Goal: Task Accomplishment & Management: Manage account settings

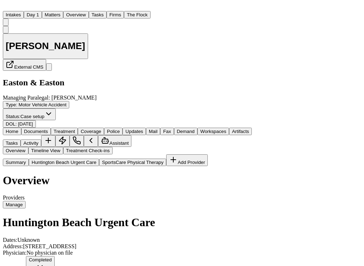
scroll to position [404, 0]
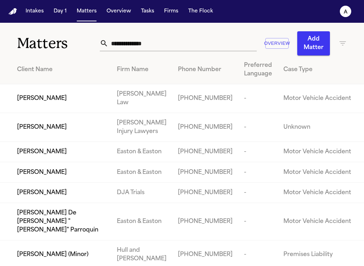
click at [175, 44] on input "text" at bounding box center [182, 43] width 148 height 16
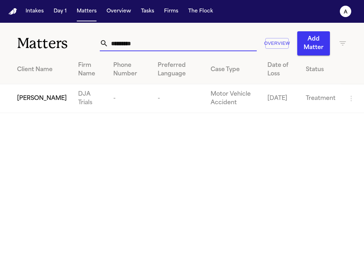
type input "*********"
click at [45, 108] on td "[PERSON_NAME]" at bounding box center [36, 98] width 72 height 29
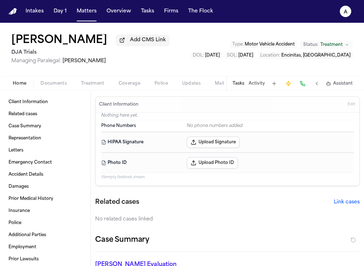
click at [245, 83] on div "Tasks Activity Assistant" at bounding box center [292, 83] width 132 height 14
click at [242, 86] on button "Tasks" at bounding box center [239, 84] width 12 height 6
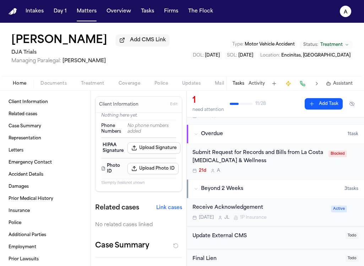
scroll to position [33, 0]
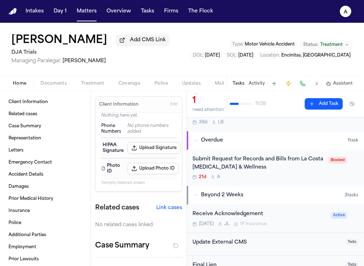
click at [301, 171] on div "Submit Request for Records and Bills from La Costa [MEDICAL_DATA] & Wellness" at bounding box center [258, 163] width 132 height 16
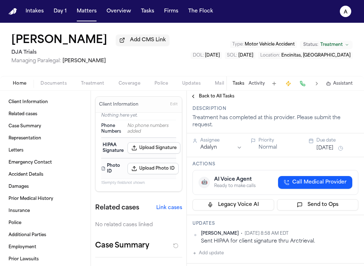
scroll to position [98, 0]
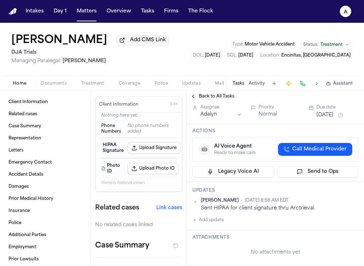
click at [174, 53] on div "[PERSON_NAME] Add CMS Link DJA Trials Managing Paralegal: [PERSON_NAME] Type : …" at bounding box center [182, 49] width 364 height 53
drag, startPoint x: 179, startPoint y: 54, endPoint x: 181, endPoint y: 50, distance: 5.1
click at [179, 54] on div "[PERSON_NAME] Add CMS Link DJA Trials Managing Paralegal: [PERSON_NAME] Type : …" at bounding box center [182, 49] width 364 height 53
click at [212, 224] on button "Add update" at bounding box center [207, 219] width 31 height 9
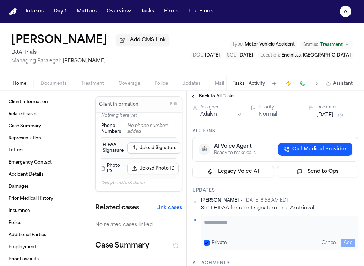
paste textarea "**********"
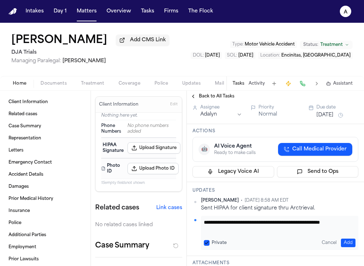
scroll to position [0, 0]
click at [209, 245] on button "Private" at bounding box center [207, 243] width 6 height 6
click at [229, 233] on textarea "**********" at bounding box center [277, 225] width 146 height 14
type textarea "**********"
click at [348, 247] on button "Add" at bounding box center [348, 242] width 15 height 9
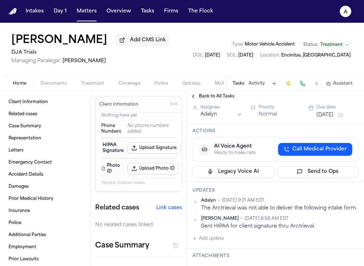
click at [330, 119] on button "[DATE]" at bounding box center [324, 114] width 17 height 7
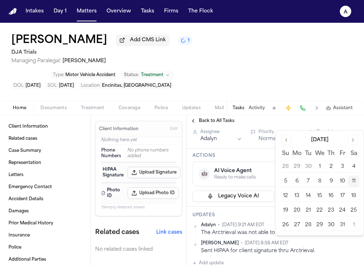
click at [310, 182] on button "7" at bounding box center [307, 180] width 11 height 11
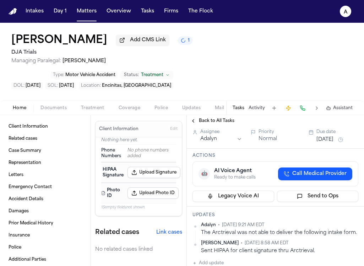
click at [246, 153] on h3 "Actions" at bounding box center [275, 156] width 166 height 6
click at [95, 11] on button "Matters" at bounding box center [87, 11] width 26 height 13
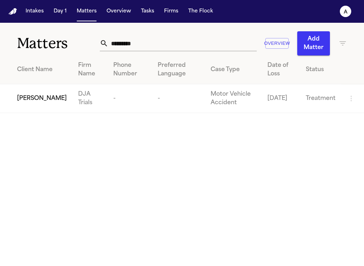
click at [153, 51] on div "********* Overview Add Matter" at bounding box center [223, 43] width 247 height 24
drag, startPoint x: 147, startPoint y: 45, endPoint x: 99, endPoint y: 45, distance: 47.9
click at [100, 45] on div "*********" at bounding box center [178, 43] width 157 height 16
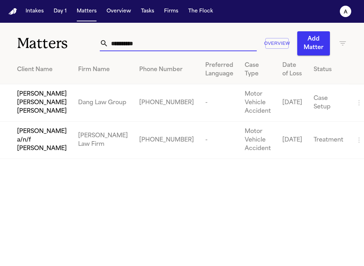
type input "**********"
click at [44, 105] on span "[PERSON_NAME] [PERSON_NAME] [PERSON_NAME]" at bounding box center [42, 103] width 50 height 26
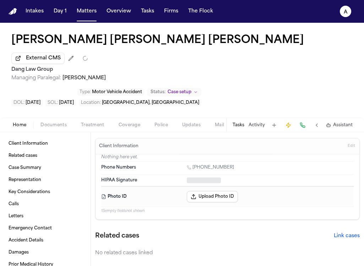
type textarea "*"
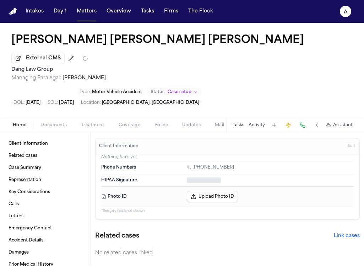
type textarea "*"
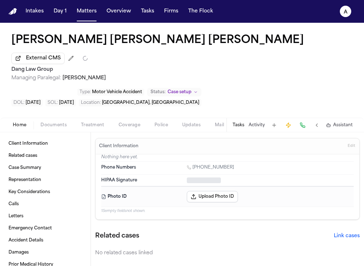
type textarea "*"
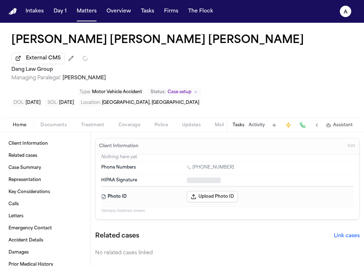
type textarea "*"
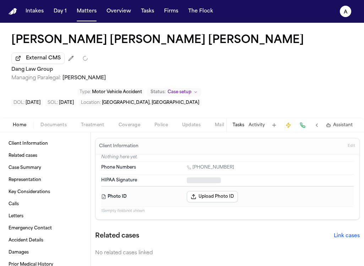
type textarea "*"
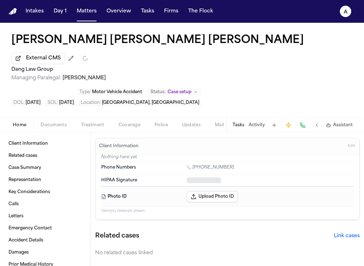
type textarea "*"
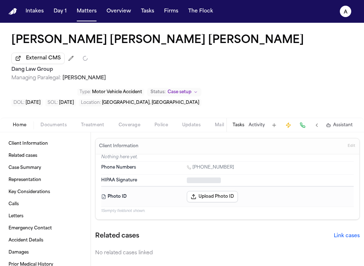
type textarea "*"
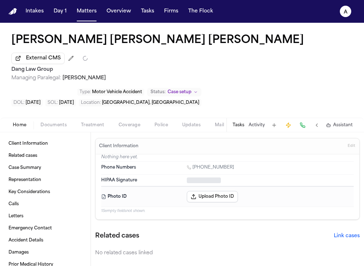
type textarea "*"
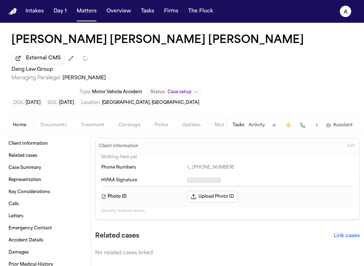
type textarea "*"
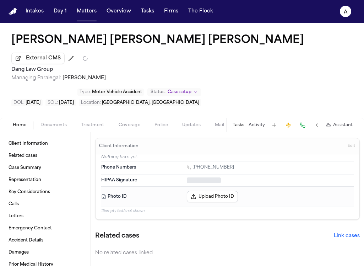
type textarea "*"
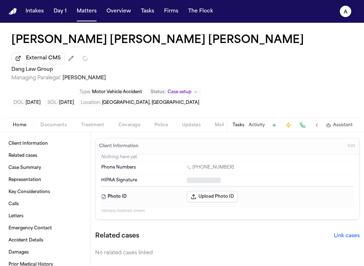
type textarea "*"
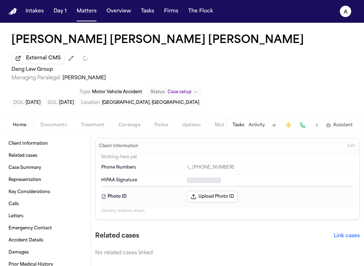
type textarea "*"
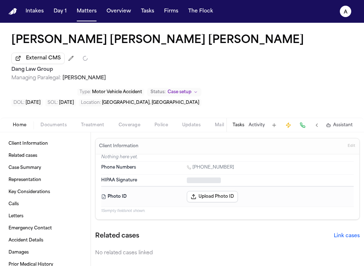
type textarea "*"
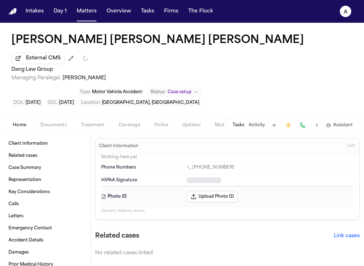
type textarea "*"
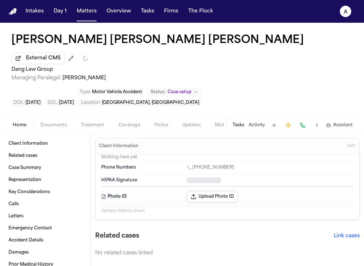
type textarea "*"
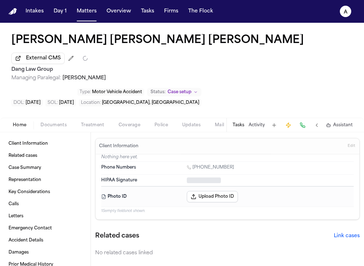
type textarea "*"
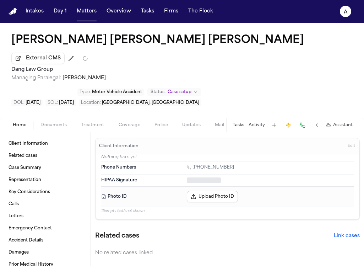
type textarea "*"
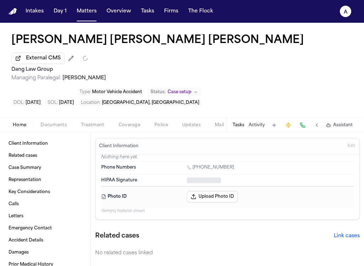
type textarea "*"
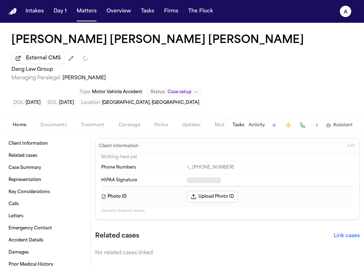
type textarea "*"
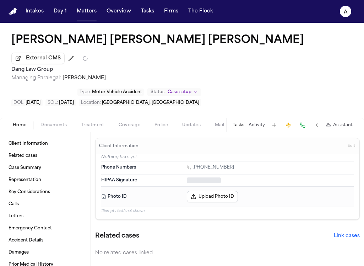
type textarea "*"
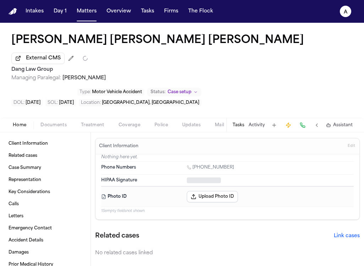
type textarea "*"
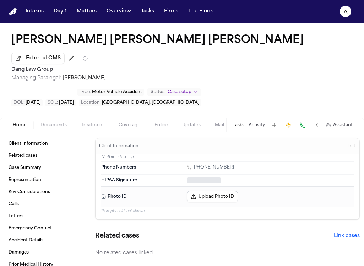
type textarea "*"
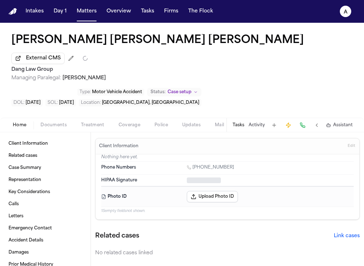
type textarea "*"
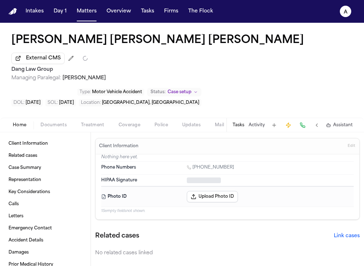
type textarea "*"
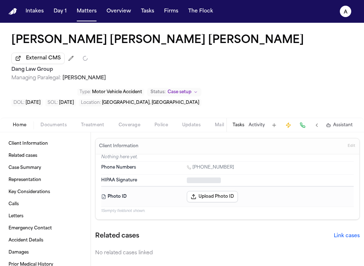
type textarea "*"
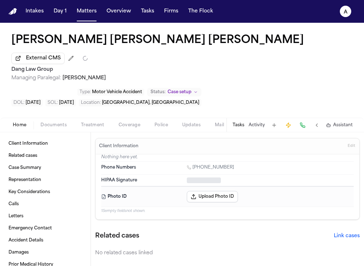
type textarea "*"
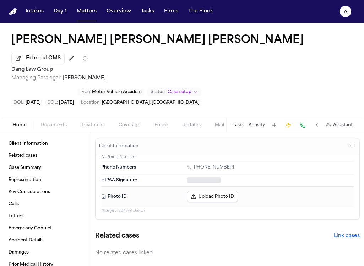
type textarea "*"
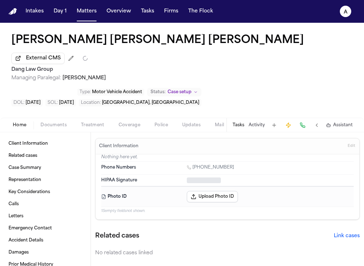
type textarea "*"
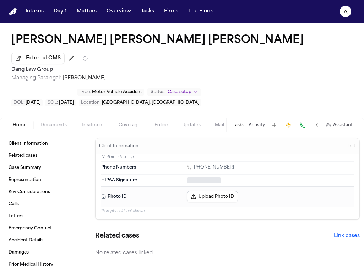
type textarea "*"
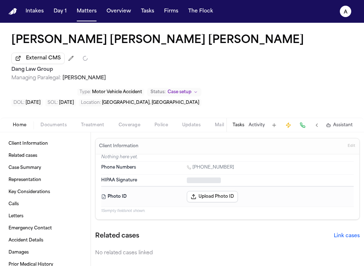
type textarea "*"
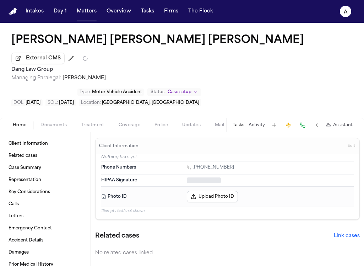
type textarea "*"
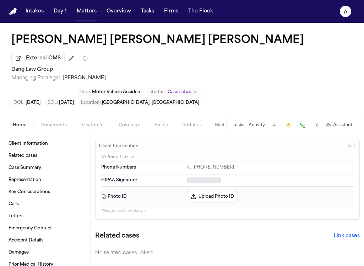
type textarea "*"
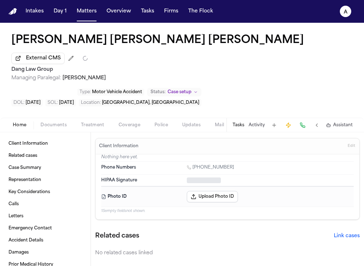
type textarea "*"
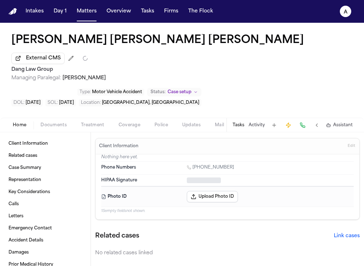
type textarea "*"
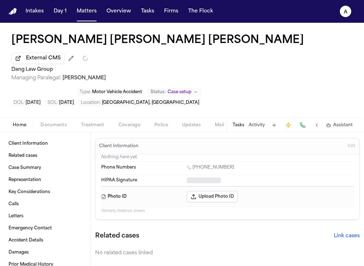
type textarea "*"
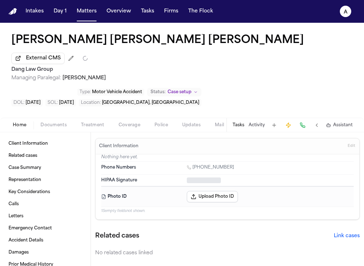
type textarea "*"
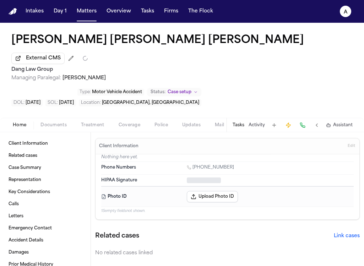
type textarea "*"
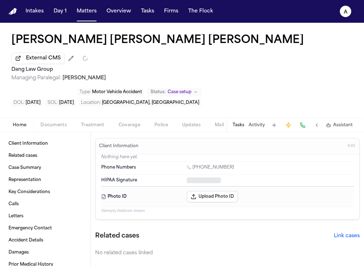
type textarea "*"
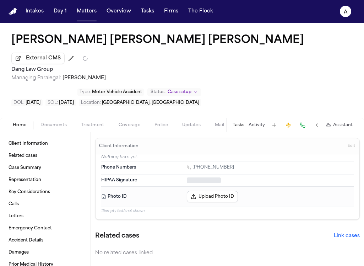
type textarea "*"
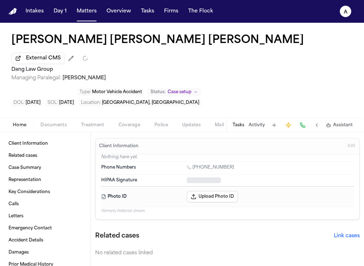
type textarea "*"
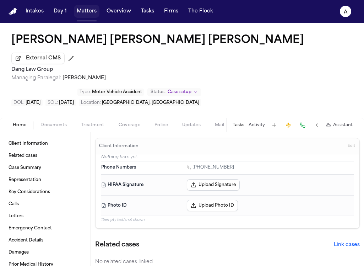
click at [87, 12] on button "Matters" at bounding box center [87, 11] width 26 height 13
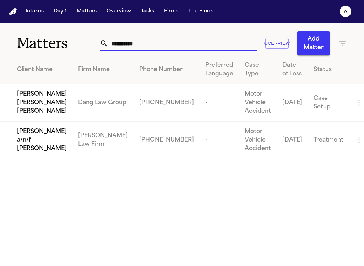
drag, startPoint x: 143, startPoint y: 40, endPoint x: 124, endPoint y: 39, distance: 18.8
click at [124, 39] on input "**********" at bounding box center [182, 43] width 148 height 16
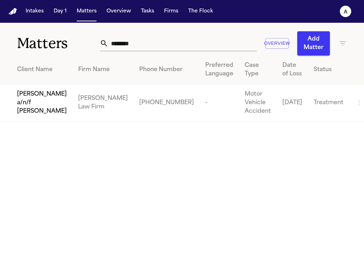
click at [55, 114] on span "[PERSON_NAME] a/n/f [PERSON_NAME]" at bounding box center [42, 103] width 50 height 26
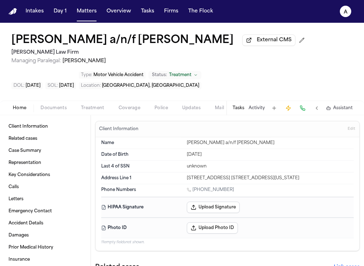
click at [239, 110] on button "Tasks" at bounding box center [239, 108] width 12 height 6
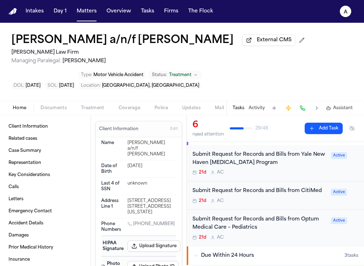
scroll to position [61, 0]
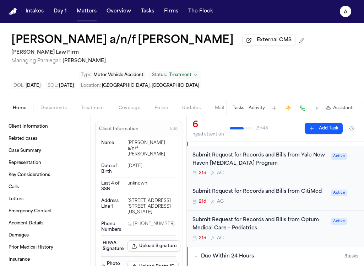
click at [290, 176] on div "21d A C" at bounding box center [259, 173] width 134 height 6
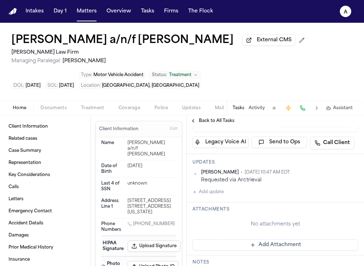
scroll to position [119, 0]
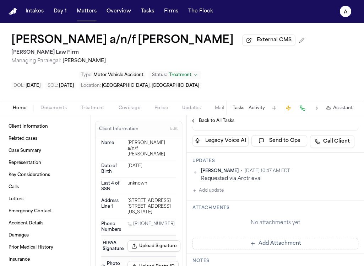
click at [216, 193] on button "Add update" at bounding box center [207, 190] width 31 height 9
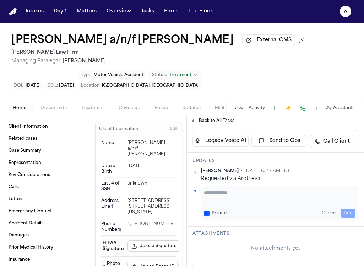
click at [203, 121] on span "Back to All Tasks" at bounding box center [216, 121] width 35 height 6
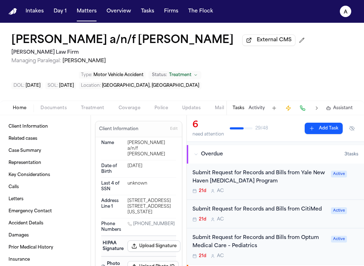
scroll to position [46, 0]
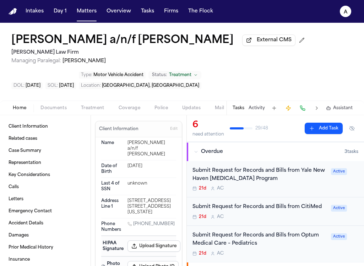
click at [283, 218] on div "21d A C" at bounding box center [259, 217] width 134 height 6
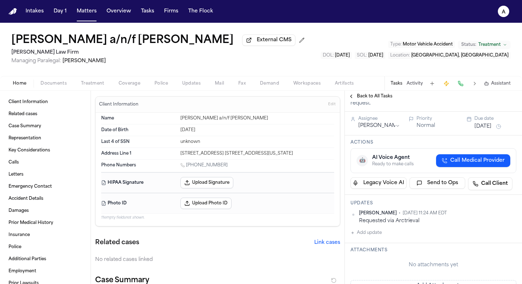
scroll to position [52, 0]
click at [363, 99] on span "Back to All Tasks" at bounding box center [374, 96] width 35 height 6
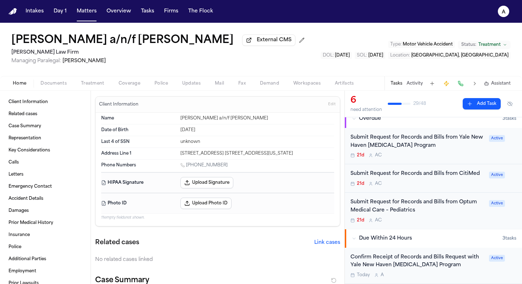
scroll to position [71, 0]
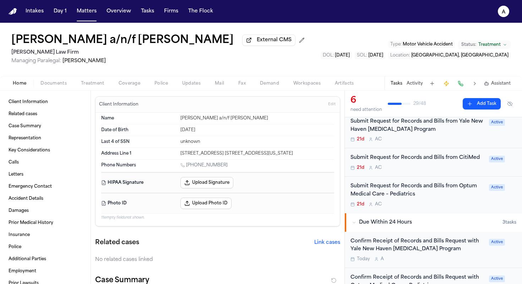
click at [363, 202] on div "Submit Request for Records and Bills from Optum Medical Care – Pediatrics 21d A…" at bounding box center [417, 194] width 134 height 25
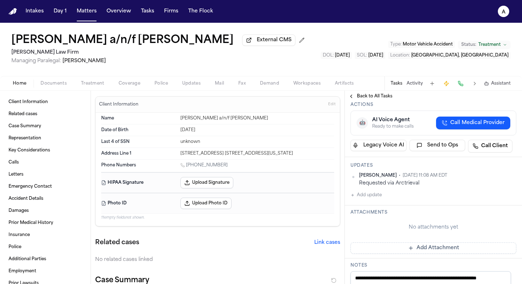
scroll to position [97, 0]
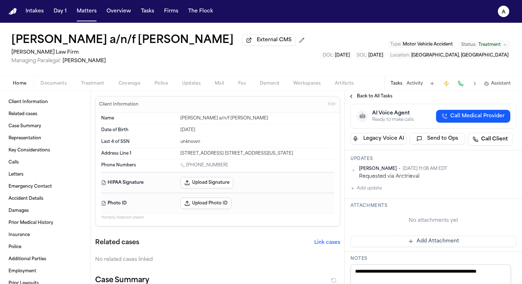
click at [363, 192] on button "Add update" at bounding box center [365, 188] width 31 height 9
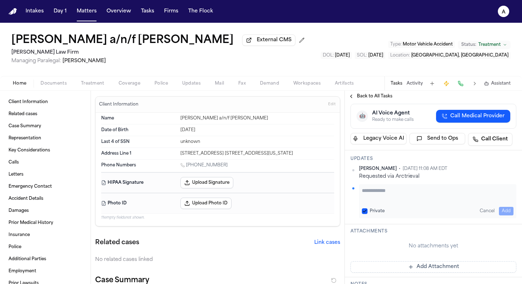
click at [363, 193] on textarea "Add your update" at bounding box center [438, 194] width 152 height 14
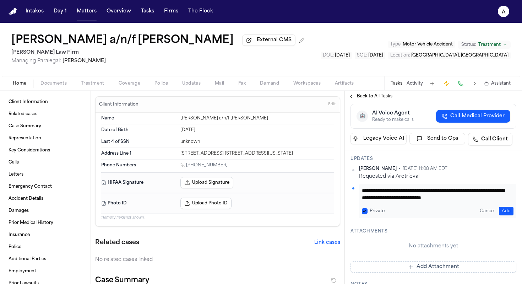
scroll to position [0, 0]
click at [363, 199] on textarea "**********" at bounding box center [435, 194] width 146 height 14
click at [363, 211] on button "Add" at bounding box center [506, 211] width 15 height 9
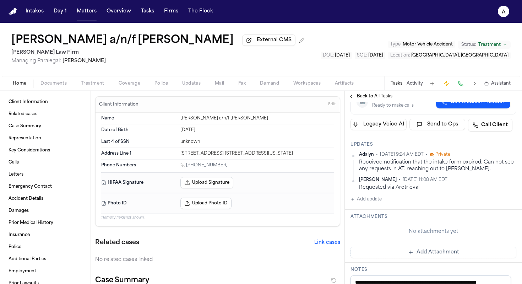
scroll to position [109, 0]
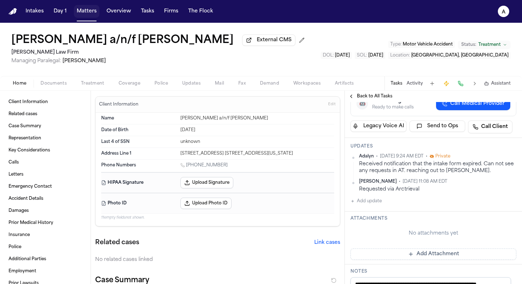
click at [88, 12] on button "Matters" at bounding box center [87, 11] width 26 height 13
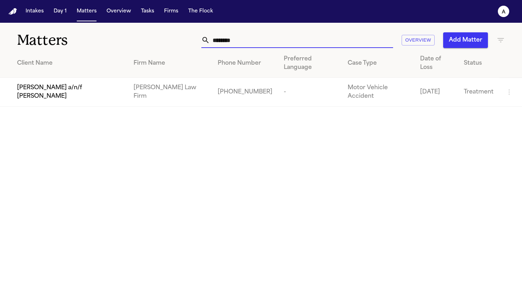
drag, startPoint x: 252, startPoint y: 38, endPoint x: 168, endPoint y: 36, distance: 83.8
click at [168, 36] on div "******** Overview Add Matter" at bounding box center [328, 40] width 352 height 16
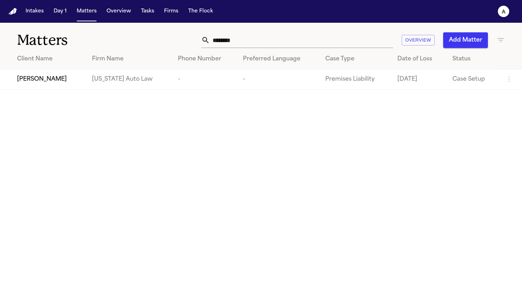
click at [116, 82] on td "[US_STATE] Auto Law" at bounding box center [129, 79] width 86 height 20
click at [105, 81] on td "[US_STATE] Auto Law" at bounding box center [129, 79] width 86 height 20
click at [56, 81] on span "[PERSON_NAME]" at bounding box center [42, 79] width 50 height 9
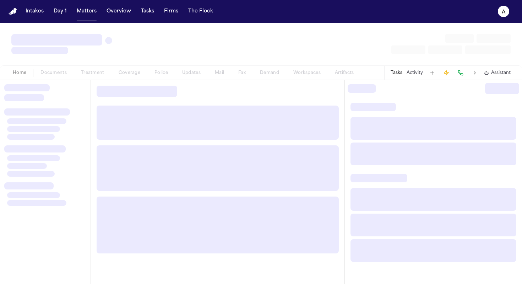
click at [56, 81] on div at bounding box center [45, 182] width 91 height 204
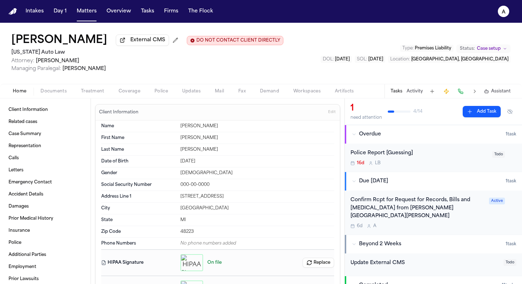
click at [363, 214] on div "Confirm Rcpt for Request for Records, Bills and [MEDICAL_DATA] from [PERSON_NAM…" at bounding box center [417, 212] width 134 height 33
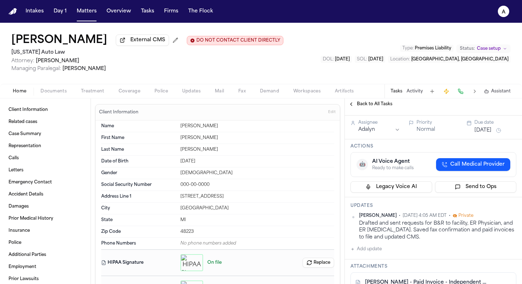
scroll to position [147, 0]
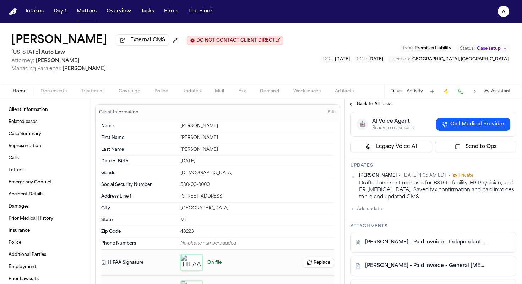
click at [363, 204] on button "Add update" at bounding box center [365, 208] width 31 height 9
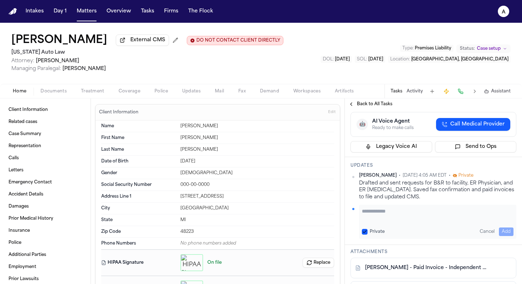
click at [363, 207] on textarea "Add your update" at bounding box center [438, 214] width 152 height 14
paste textarea "**********"
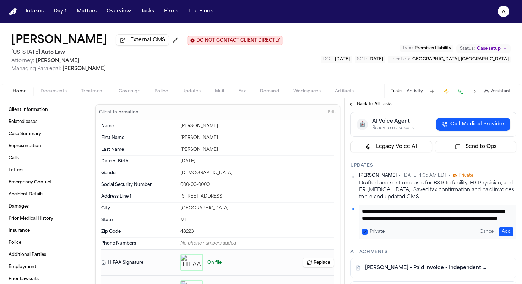
scroll to position [7, 0]
paste textarea "**********"
click at [363, 229] on button "Private" at bounding box center [365, 232] width 6 height 6
click at [363, 227] on button "Add" at bounding box center [506, 231] width 15 height 9
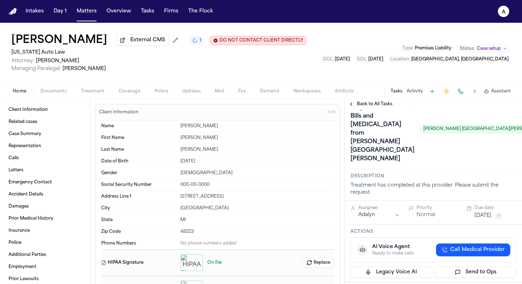
scroll to position [18, 0]
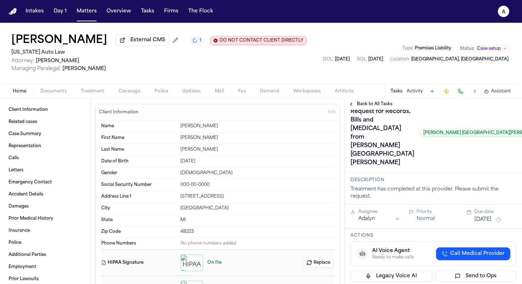
click at [363, 216] on button "[DATE]" at bounding box center [482, 219] width 17 height 7
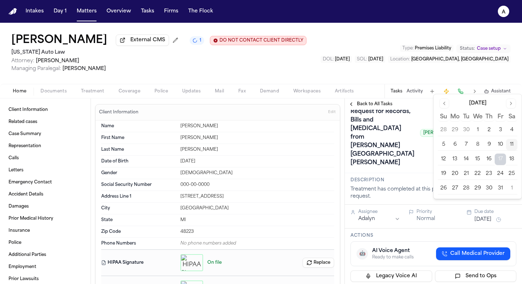
click at [363, 161] on button "13" at bounding box center [454, 158] width 11 height 11
click at [363, 152] on div "Confirm Rcpt for Request for Records, Bills and [MEDICAL_DATA] from [PERSON_NAM…" at bounding box center [450, 132] width 200 height 71
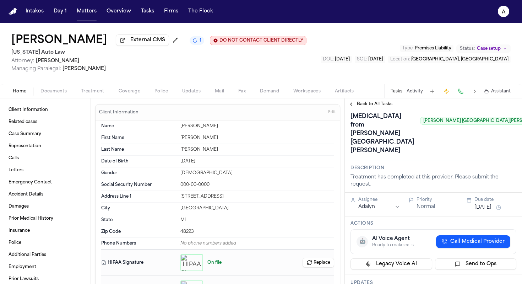
scroll to position [0, 0]
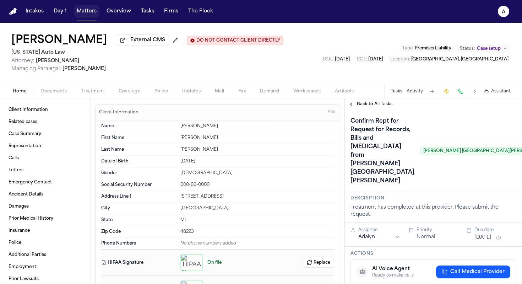
click at [84, 15] on button "Matters" at bounding box center [87, 11] width 26 height 13
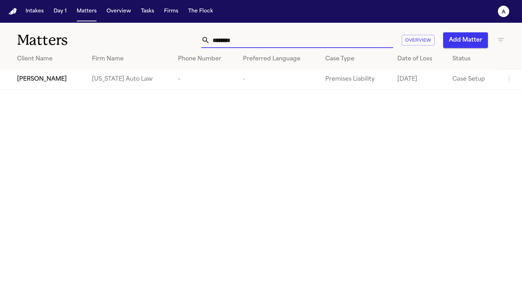
drag, startPoint x: 251, startPoint y: 41, endPoint x: 161, endPoint y: 30, distance: 90.5
click at [161, 30] on div "Matters ******** Overview Add Matter" at bounding box center [261, 36] width 522 height 26
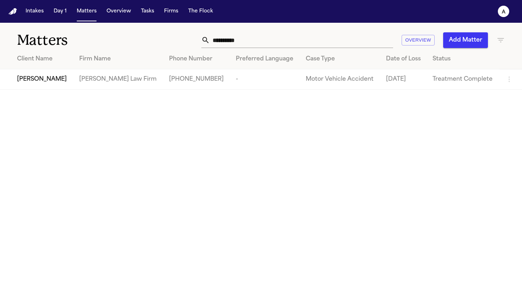
click at [89, 78] on td "[PERSON_NAME] Law Firm" at bounding box center [118, 79] width 90 height 20
click at [24, 80] on span "[PERSON_NAME]" at bounding box center [42, 79] width 50 height 9
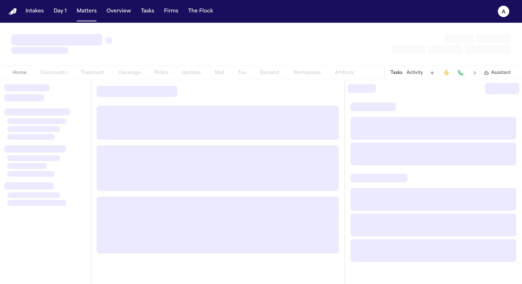
click at [24, 80] on div at bounding box center [45, 182] width 91 height 204
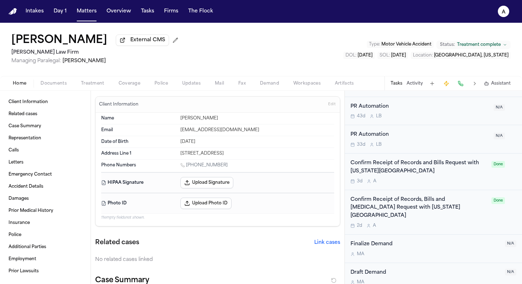
scroll to position [373, 0]
click at [363, 181] on div "3d A" at bounding box center [418, 180] width 137 height 6
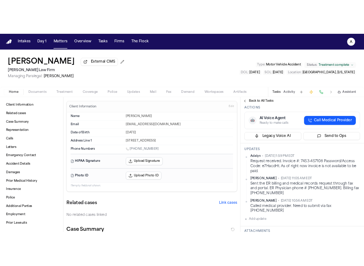
scroll to position [169, 0]
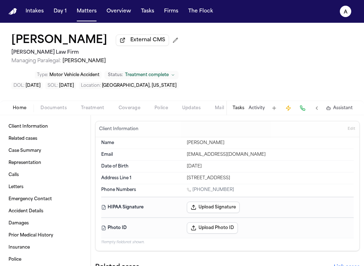
click at [242, 105] on button "Tasks" at bounding box center [239, 108] width 12 height 6
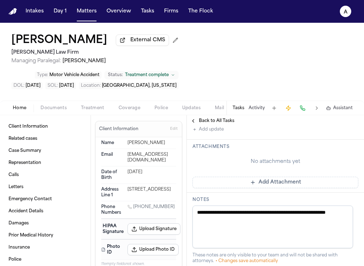
scroll to position [297, 0]
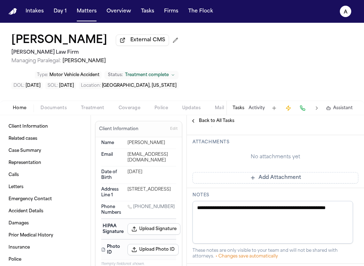
click at [333, 183] on button "Add Attachment" at bounding box center [275, 177] width 166 height 11
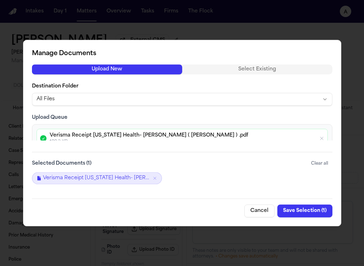
click at [327, 212] on button "Save Selection ( 1 )" at bounding box center [304, 210] width 55 height 13
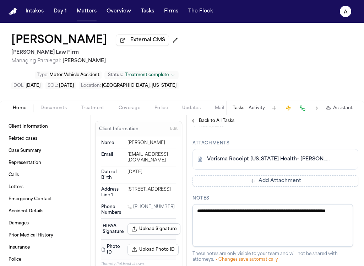
scroll to position [296, 0]
click at [224, 130] on div "Adalyn • [DATE] 1:59 PM EDT Request received. Invoice #: 7453-457108 Password/A…" at bounding box center [275, 81] width 166 height 97
click at [221, 130] on button "Add update" at bounding box center [207, 126] width 31 height 9
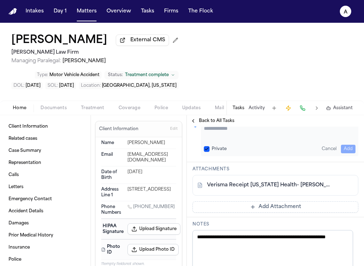
click at [233, 139] on textarea "Add your update" at bounding box center [280, 132] width 152 height 14
click at [205, 153] on div "Private Cancel Add" at bounding box center [280, 148] width 152 height 9
click at [206, 152] on button "Private" at bounding box center [207, 149] width 6 height 6
click at [341, 153] on button "Add" at bounding box center [348, 148] width 15 height 9
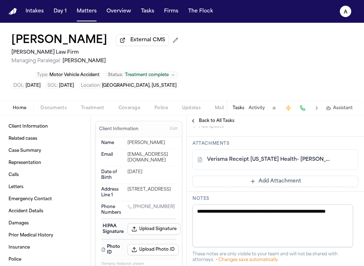
scroll to position [314, 0]
click at [88, 12] on button "Matters" at bounding box center [87, 11] width 26 height 13
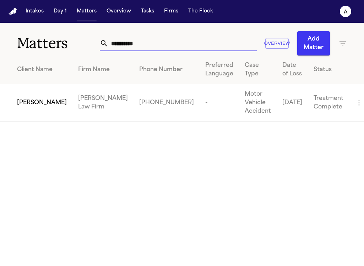
click at [152, 42] on input "**********" at bounding box center [182, 43] width 148 height 16
drag, startPoint x: 159, startPoint y: 42, endPoint x: 73, endPoint y: 42, distance: 85.6
click at [73, 42] on div "**********" at bounding box center [182, 39] width 364 height 33
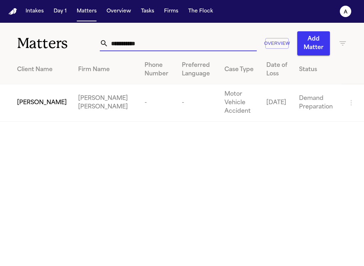
click at [45, 100] on span "[PERSON_NAME]" at bounding box center [42, 102] width 50 height 9
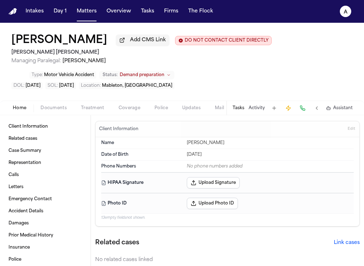
click at [239, 107] on button "Tasks" at bounding box center [239, 108] width 12 height 6
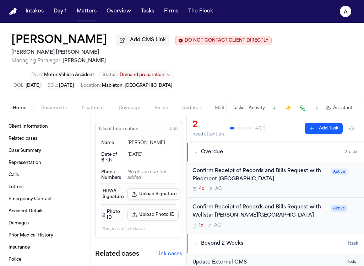
scroll to position [49, 0]
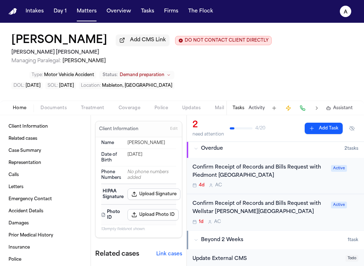
click at [289, 216] on div "Confirm Receipt of Records and Bills Request with Wellstar [PERSON_NAME][GEOGRA…" at bounding box center [259, 207] width 134 height 16
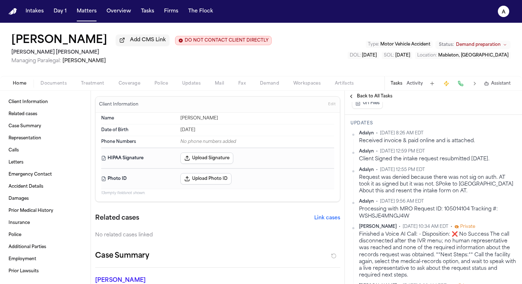
scroll to position [220, 0]
drag, startPoint x: 454, startPoint y: 60, endPoint x: 442, endPoint y: 57, distance: 12.3
click at [363, 57] on div "[PERSON_NAME] Add CMS Link DO NOT CONTACT CLIENT DIRECTLY DO NOT CONTACT [PERSO…" at bounding box center [261, 49] width 522 height 53
click at [363, 75] on div "[PERSON_NAME] Add CMS Link DO NOT CONTACT CLIENT DIRECTLY DO NOT CONTACT [PERSO…" at bounding box center [261, 49] width 522 height 53
drag, startPoint x: 454, startPoint y: 59, endPoint x: 436, endPoint y: 58, distance: 17.4
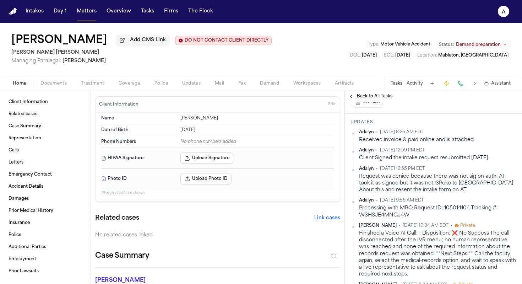
click at [363, 58] on div "DOL : [DATE] SOL : [DATE] Location : [GEOGRAPHIC_DATA], [GEOGRAPHIC_DATA]" at bounding box center [429, 55] width 163 height 7
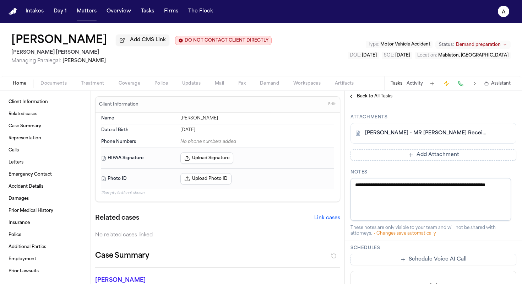
scroll to position [632, 0]
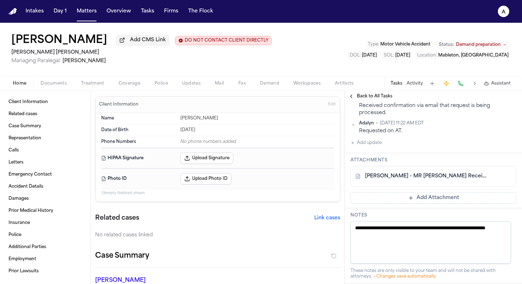
click at [363, 147] on button "Add update" at bounding box center [365, 142] width 31 height 9
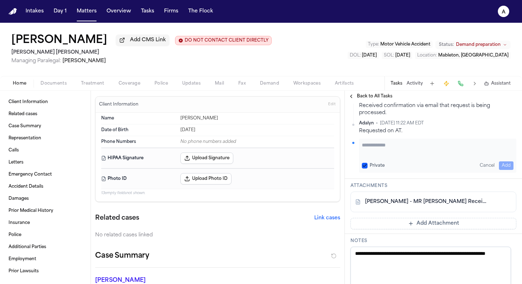
click at [363, 155] on textarea "Add your update" at bounding box center [438, 148] width 152 height 14
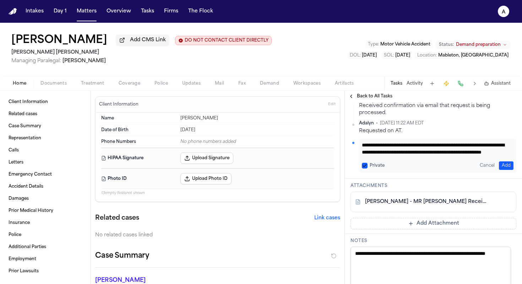
scroll to position [0, 0]
click at [363, 170] on button "Add" at bounding box center [506, 165] width 15 height 9
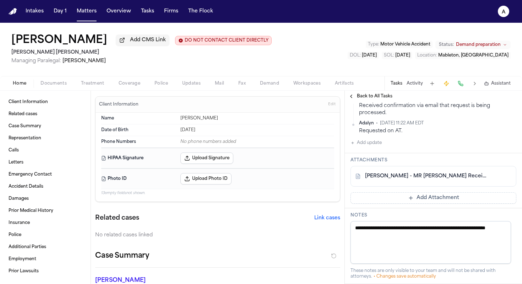
scroll to position [664, 0]
click at [363, 204] on button "Add Attachment" at bounding box center [433, 197] width 166 height 11
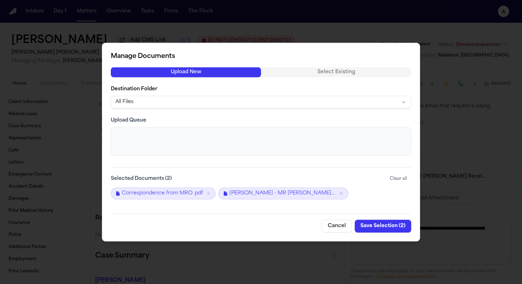
click at [363, 227] on button "Save Selection ( 2 )" at bounding box center [383, 225] width 56 height 13
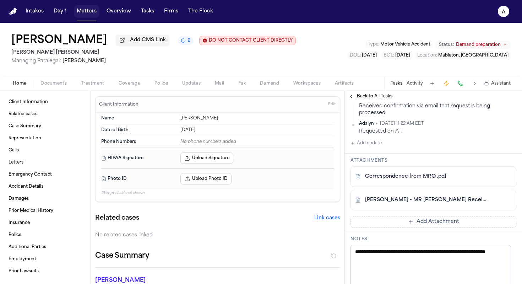
click at [92, 13] on button "Matters" at bounding box center [87, 11] width 26 height 13
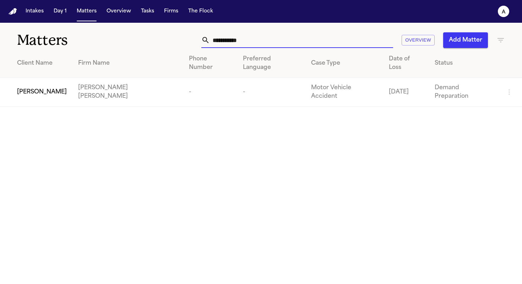
drag, startPoint x: 263, startPoint y: 41, endPoint x: 147, endPoint y: 39, distance: 116.4
click at [147, 39] on div "**********" at bounding box center [261, 36] width 522 height 26
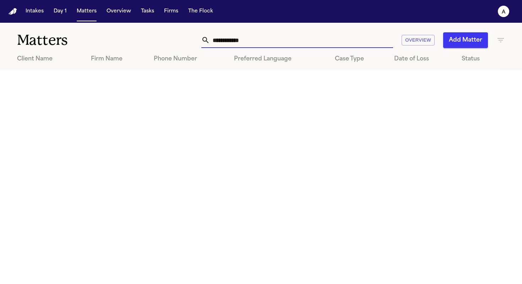
drag, startPoint x: 260, startPoint y: 42, endPoint x: 165, endPoint y: 39, distance: 94.8
click at [165, 39] on div "**********" at bounding box center [328, 40] width 352 height 16
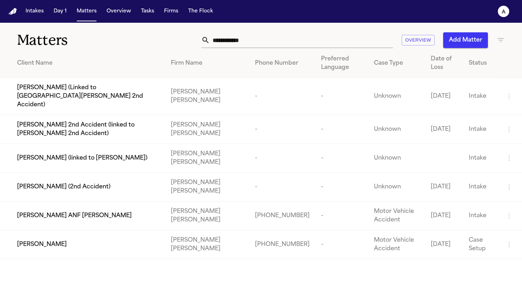
click at [91, 240] on div "[PERSON_NAME]" at bounding box center [88, 244] width 142 height 9
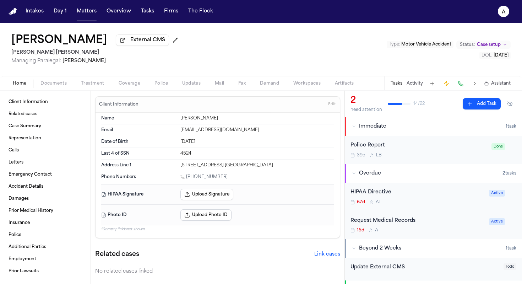
click at [363, 232] on div "15d A" at bounding box center [417, 230] width 134 height 6
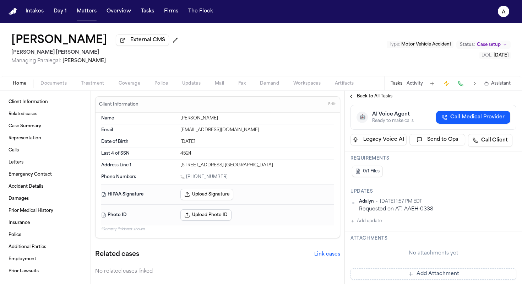
scroll to position [131, 0]
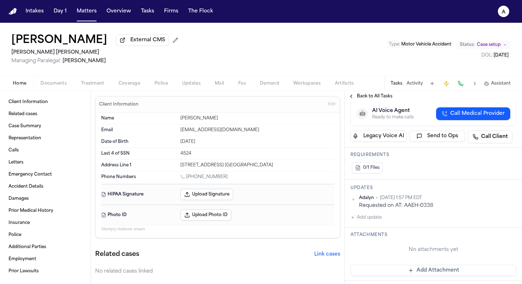
click at [363, 218] on button "Add update" at bounding box center [365, 217] width 31 height 9
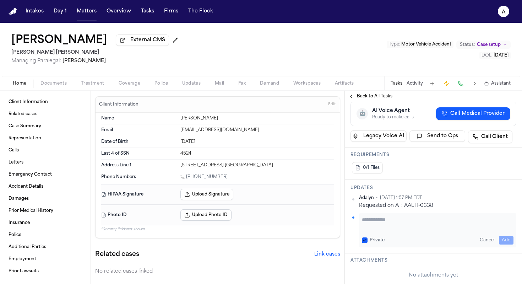
click at [363, 223] on textarea "Add your update" at bounding box center [438, 223] width 152 height 14
paste textarea "**********"
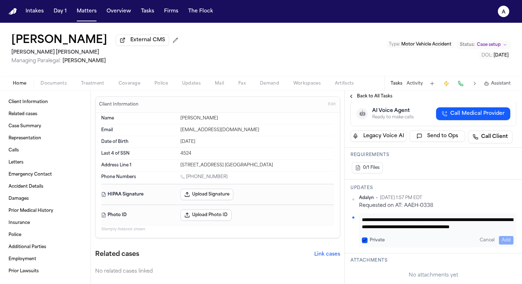
scroll to position [14, 0]
click at [363, 240] on button "Private" at bounding box center [365, 240] width 6 height 6
click at [363, 244] on button "Add" at bounding box center [506, 240] width 15 height 9
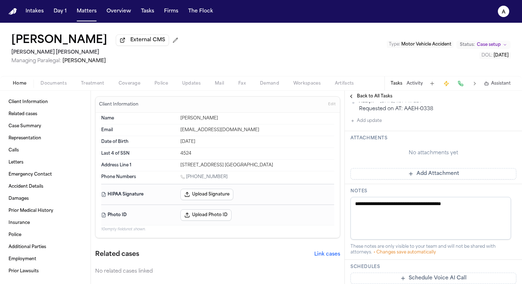
scroll to position [305, 0]
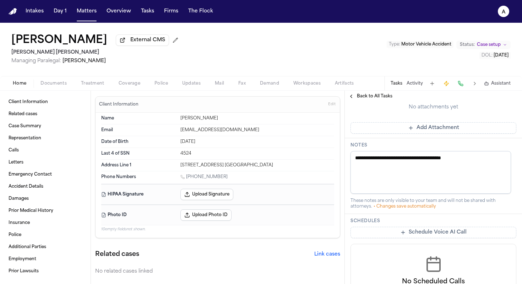
click at [363, 163] on textarea "**********" at bounding box center [430, 172] width 160 height 43
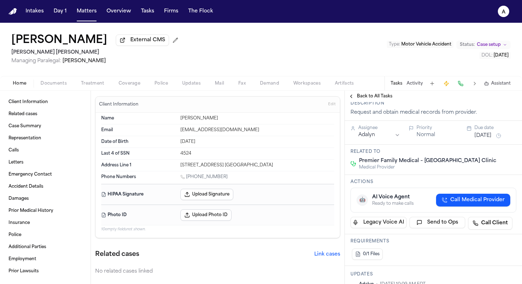
scroll to position [40, 0]
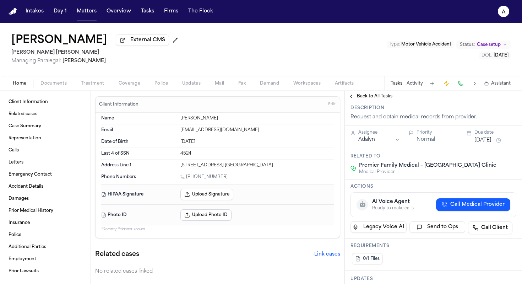
click at [363, 143] on button "[DATE]" at bounding box center [482, 140] width 17 height 7
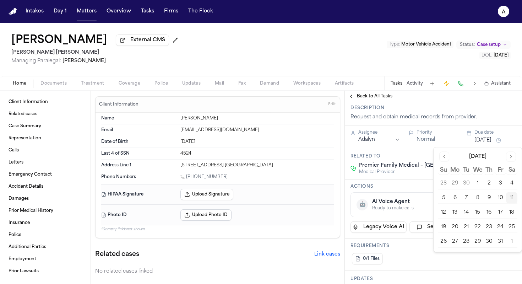
click at [363, 216] on button "14" at bounding box center [465, 212] width 11 height 11
click at [363, 188] on h3 "Actions" at bounding box center [433, 187] width 166 height 6
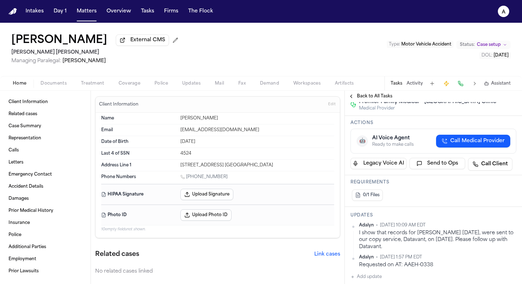
scroll to position [104, 0]
click at [88, 16] on button "Matters" at bounding box center [87, 11] width 26 height 13
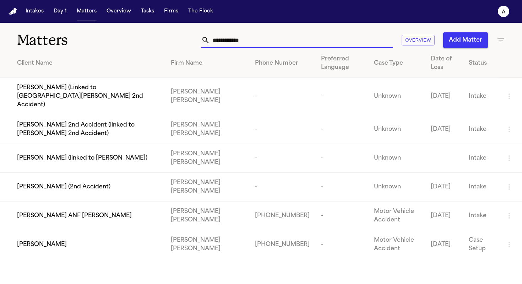
drag, startPoint x: 260, startPoint y: 45, endPoint x: 172, endPoint y: 32, distance: 89.4
click at [172, 32] on div "**********" at bounding box center [261, 36] width 522 height 26
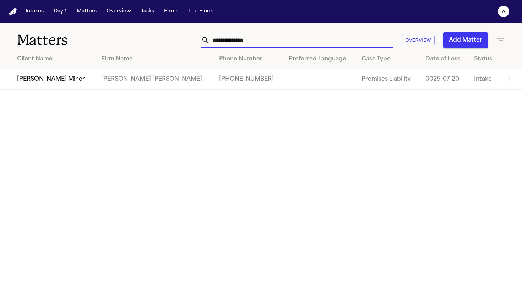
click at [65, 77] on span "[PERSON_NAME] Minor" at bounding box center [51, 79] width 68 height 9
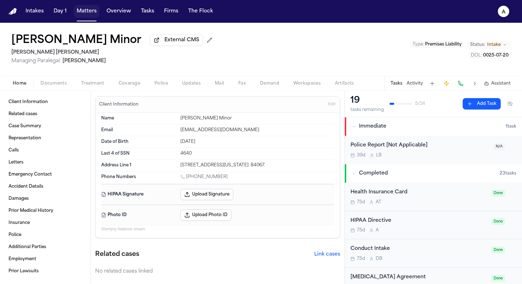
click at [89, 16] on button "Matters" at bounding box center [87, 11] width 26 height 13
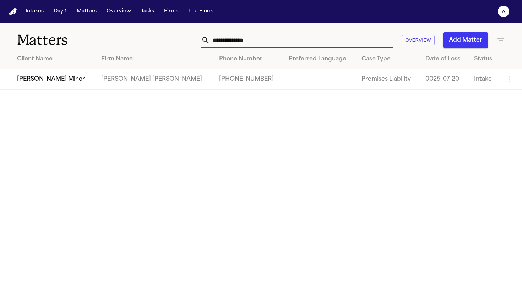
drag, startPoint x: 261, startPoint y: 39, endPoint x: 162, endPoint y: 24, distance: 100.1
click at [162, 25] on div "**********" at bounding box center [261, 36] width 522 height 26
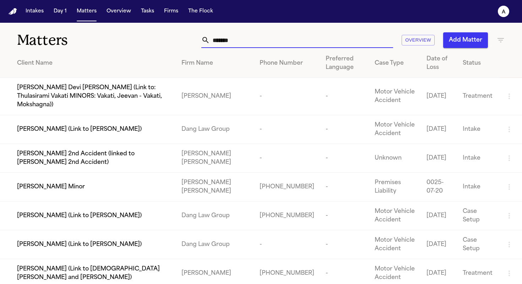
click at [37, 182] on span "[PERSON_NAME] Minor" at bounding box center [51, 186] width 68 height 9
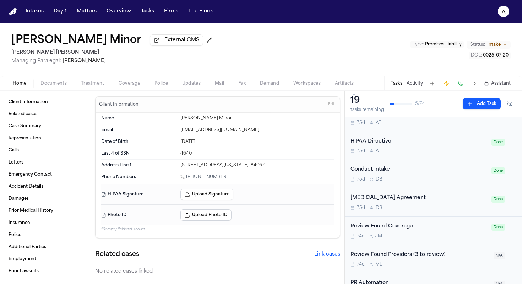
scroll to position [82, 0]
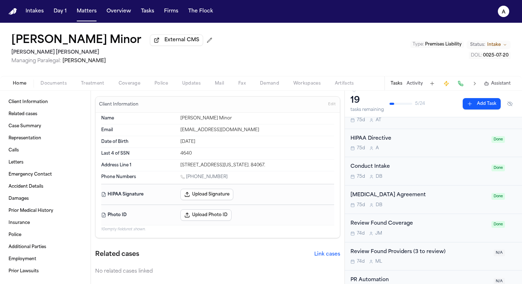
click at [363, 146] on div "HIPAA Directive 75d A" at bounding box center [418, 143] width 137 height 17
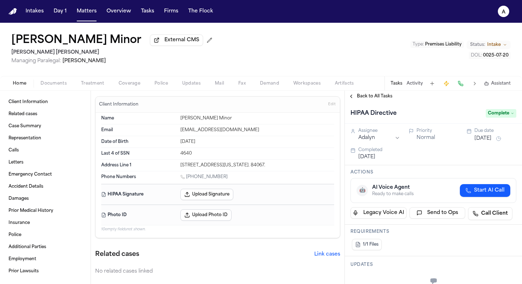
click at [363, 97] on span "Back to All Tasks" at bounding box center [374, 96] width 35 height 6
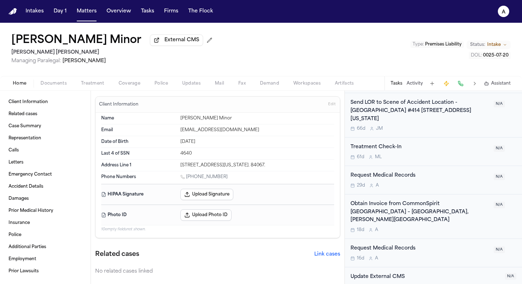
scroll to position [586, 0]
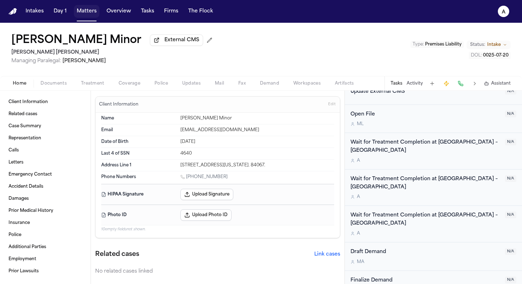
click at [85, 13] on button "Matters" at bounding box center [87, 11] width 26 height 13
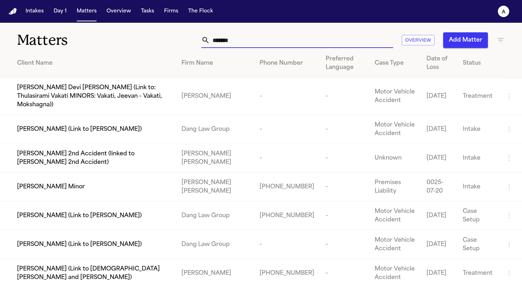
click at [246, 46] on input "******" at bounding box center [301, 40] width 183 height 16
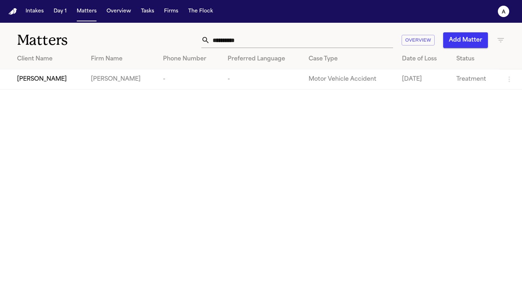
click at [64, 80] on span "[PERSON_NAME]" at bounding box center [42, 79] width 50 height 9
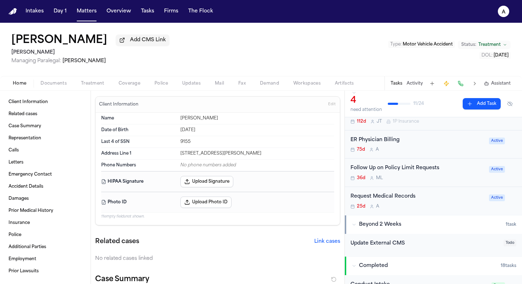
scroll to position [81, 0]
click at [363, 202] on div "Request Medical Records 25d A" at bounding box center [417, 200] width 134 height 17
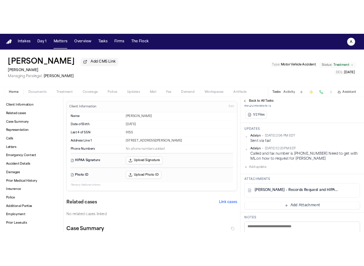
scroll to position [157, 0]
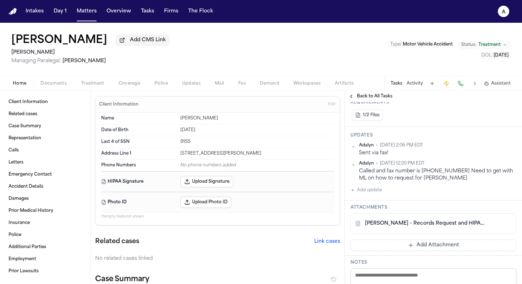
click at [363, 229] on div "[PERSON_NAME] - Records Request and HIPAA Auth to [GEOGRAPHIC_DATA] Imaging - […" at bounding box center [433, 223] width 166 height 21
click at [363, 222] on link "[PERSON_NAME] - Records Request and HIPAA Auth to [GEOGRAPHIC_DATA] Imaging - […" at bounding box center [426, 223] width 122 height 7
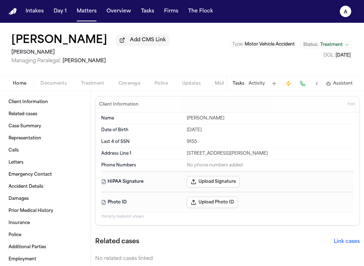
click at [243, 84] on button "Tasks" at bounding box center [239, 84] width 12 height 6
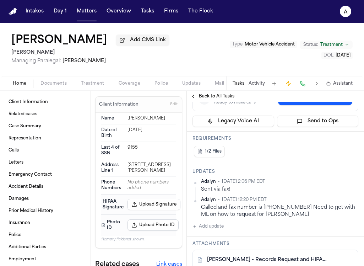
scroll to position [122, 0]
click at [217, 227] on button "Add update" at bounding box center [207, 225] width 31 height 9
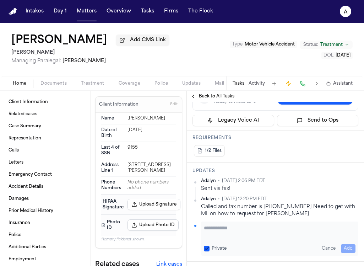
click at [217, 230] on textarea "Add your update" at bounding box center [280, 231] width 152 height 14
paste textarea "**********"
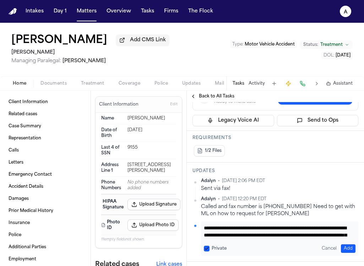
scroll to position [36, 0]
click at [212, 247] on label "Private" at bounding box center [219, 248] width 15 height 6
click at [209, 247] on button "Private" at bounding box center [207, 248] width 6 height 6
click at [341, 246] on button "Add" at bounding box center [348, 248] width 15 height 9
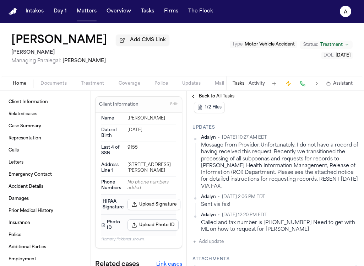
scroll to position [215, 0]
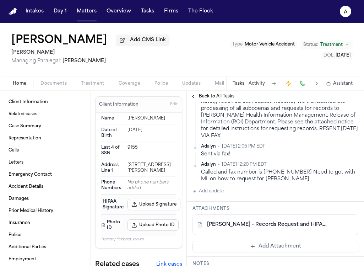
click at [275, 247] on button "Add Attachment" at bounding box center [275, 245] width 166 height 11
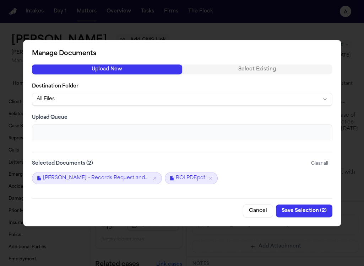
click at [319, 207] on button "Save Selection ( 2 )" at bounding box center [304, 210] width 56 height 13
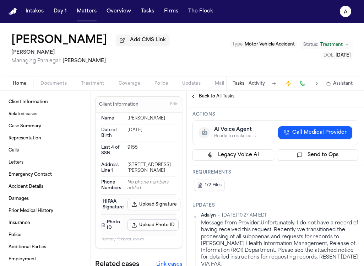
scroll to position [67, 0]
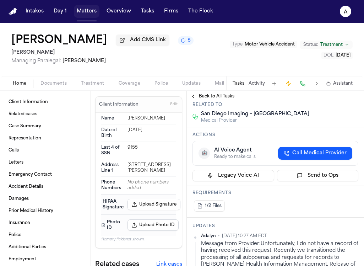
click at [85, 17] on button "Matters" at bounding box center [87, 11] width 26 height 13
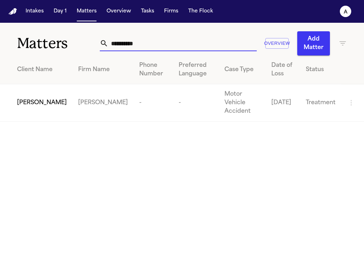
drag, startPoint x: 156, startPoint y: 45, endPoint x: 41, endPoint y: 44, distance: 114.7
click at [41, 44] on div "**********" at bounding box center [182, 39] width 364 height 33
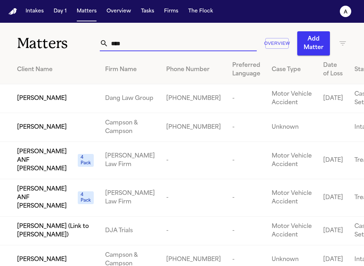
click at [160, 39] on input "****" at bounding box center [182, 43] width 148 height 16
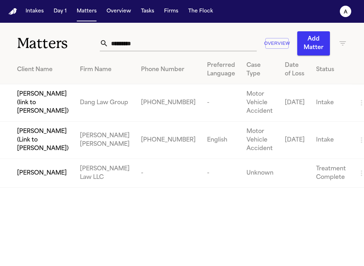
click at [72, 187] on td "[PERSON_NAME]" at bounding box center [37, 173] width 74 height 29
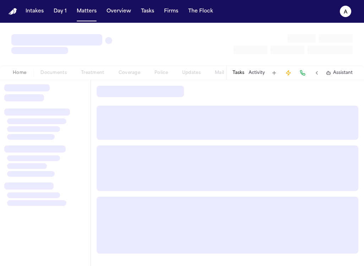
click at [242, 74] on button "Tasks" at bounding box center [239, 73] width 12 height 6
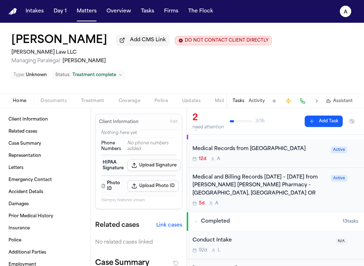
scroll to position [56, 0]
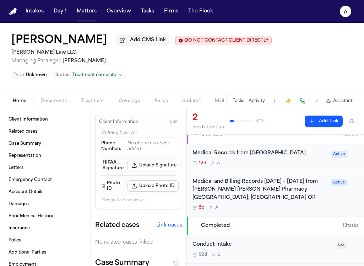
click at [299, 157] on div "Medical Records from [GEOGRAPHIC_DATA]" at bounding box center [259, 153] width 134 height 8
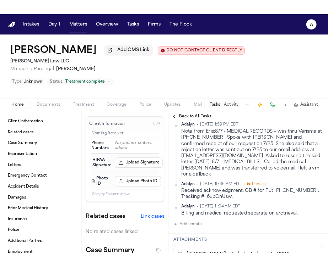
scroll to position [251, 0]
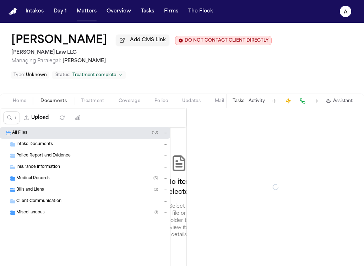
click at [59, 101] on span "Documents" at bounding box center [53, 101] width 26 height 6
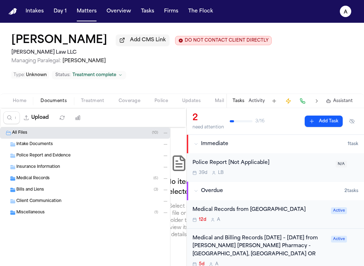
click at [67, 192] on div "Bills and Liens ( 3 )" at bounding box center [92, 189] width 152 height 6
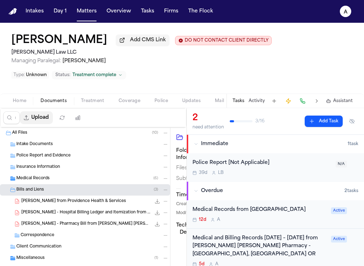
click at [47, 124] on button "Upload" at bounding box center [36, 117] width 33 height 13
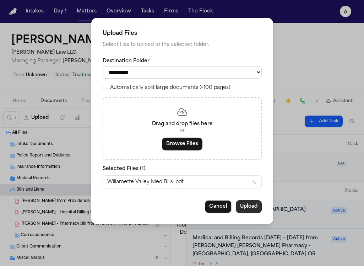
click at [253, 209] on button "Upload" at bounding box center [249, 206] width 26 height 13
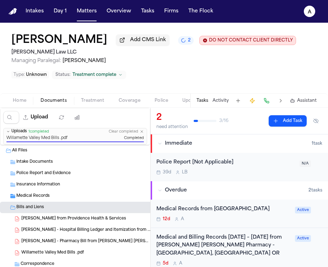
click at [214, 70] on div "[PERSON_NAME] Add CMS Link 2 DO NOT CONTACT CLIENT DIRECTLY DO NOT CONTACT [PER…" at bounding box center [164, 58] width 328 height 71
click at [92, 13] on button "Matters" at bounding box center [87, 11] width 26 height 13
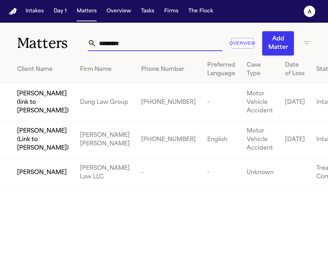
drag, startPoint x: 130, startPoint y: 43, endPoint x: 45, endPoint y: 43, distance: 84.5
click at [44, 43] on div "Matters ******** Overview Add Matter" at bounding box center [164, 39] width 328 height 33
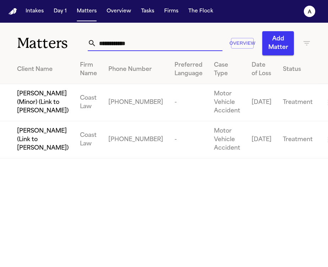
click at [36, 115] on span "[PERSON_NAME] (Minor) (Link to [PERSON_NAME])" at bounding box center [42, 103] width 51 height 26
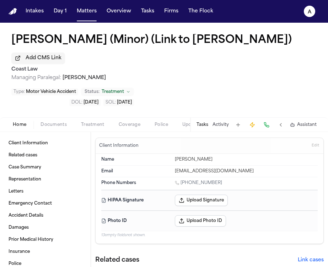
click at [204, 122] on button "Tasks" at bounding box center [202, 125] width 12 height 6
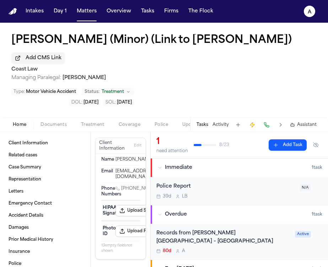
click at [264, 231] on div "Records from [PERSON_NAME] [GEOGRAPHIC_DATA] – [GEOGRAPHIC_DATA] 80d A" at bounding box center [223, 242] width 134 height 25
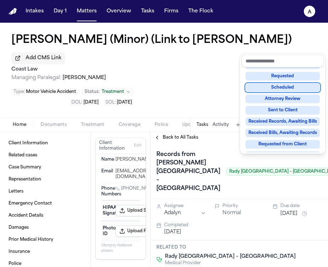
scroll to position [71, 0]
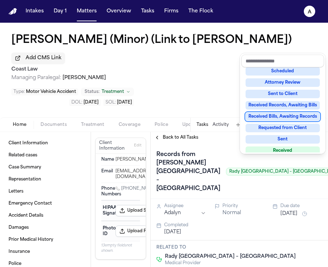
click at [297, 118] on div "Received Bills, Awaiting Records" at bounding box center [282, 117] width 74 height 9
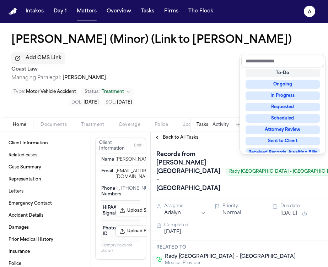
scroll to position [3, 0]
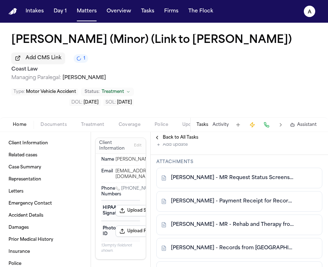
scroll to position [638, 0]
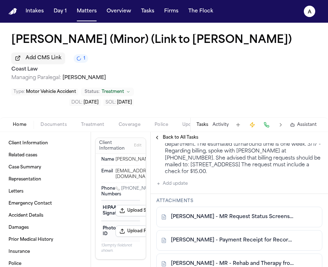
click at [184, 180] on button "Add update" at bounding box center [171, 184] width 31 height 9
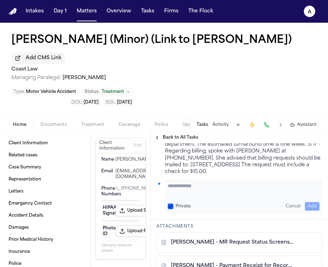
click at [201, 182] on textarea "Add your update" at bounding box center [244, 189] width 152 height 14
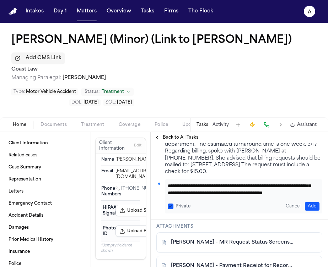
scroll to position [22, 0]
click at [170, 204] on button "Private" at bounding box center [171, 207] width 6 height 6
click at [307, 202] on button "Add" at bounding box center [312, 206] width 15 height 9
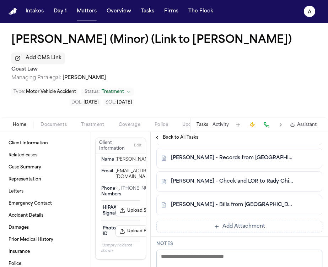
scroll to position [751, 0]
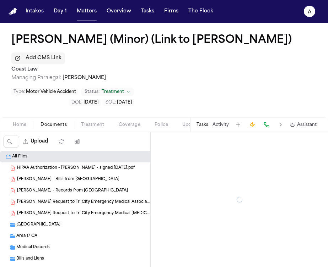
click at [51, 122] on span "Documents" at bounding box center [53, 125] width 26 height 6
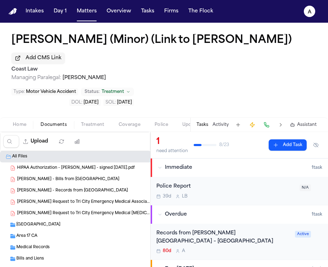
click at [64, 253] on div "Bills and Liens ( 4 )" at bounding box center [85, 258] width 170 height 11
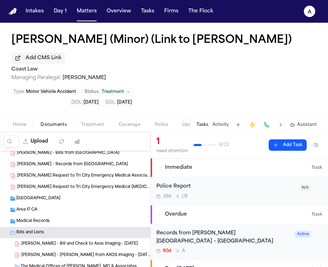
scroll to position [40, 0]
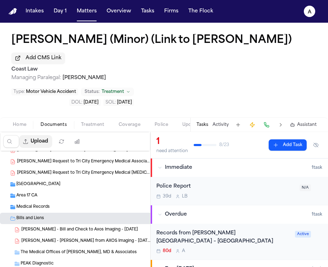
click at [33, 135] on button "Upload" at bounding box center [35, 141] width 33 height 13
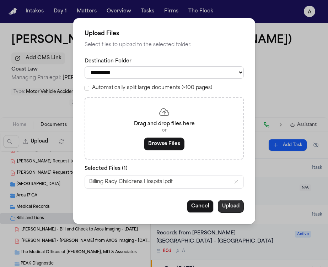
click at [235, 213] on button "Upload" at bounding box center [231, 206] width 26 height 13
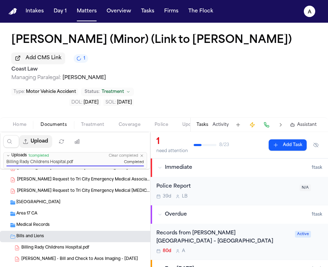
click at [45, 135] on button "Upload" at bounding box center [35, 141] width 33 height 13
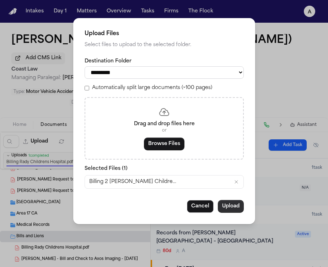
click at [233, 209] on button "Upload" at bounding box center [231, 206] width 26 height 13
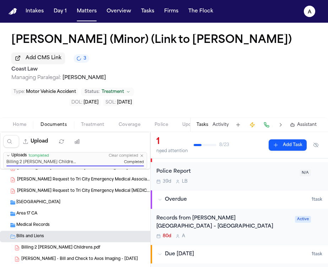
scroll to position [17, 0]
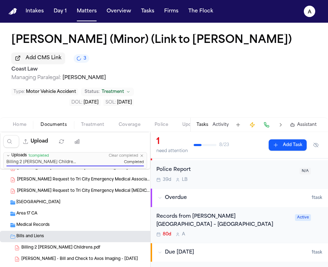
click at [263, 232] on div "80d A" at bounding box center [223, 235] width 134 height 6
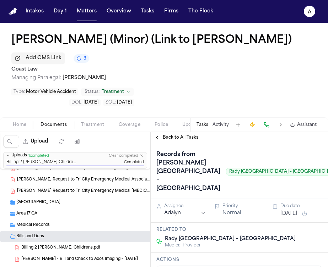
click at [291, 211] on button "[DATE]" at bounding box center [288, 214] width 17 height 7
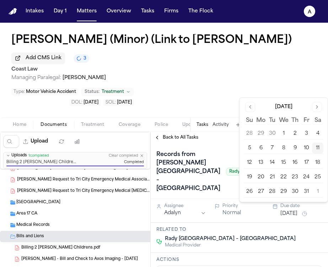
click at [257, 161] on button "13" at bounding box center [260, 162] width 11 height 11
click at [222, 177] on div "Records from [PERSON_NAME] [GEOGRAPHIC_DATA] – [GEOGRAPHIC_DATA][PERSON_NAME] –…" at bounding box center [249, 171] width 187 height 45
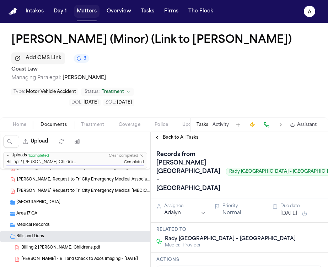
click at [89, 14] on button "Matters" at bounding box center [87, 11] width 26 height 13
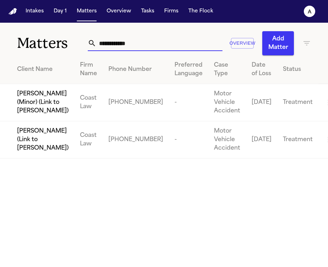
drag, startPoint x: 140, startPoint y: 48, endPoint x: 58, endPoint y: 44, distance: 81.4
click at [58, 44] on div "**********" at bounding box center [164, 39] width 328 height 33
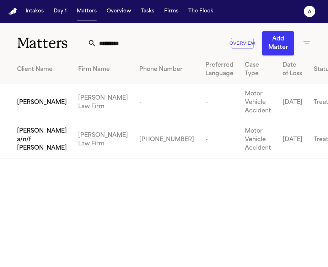
click at [38, 118] on td "[PERSON_NAME]" at bounding box center [36, 102] width 72 height 37
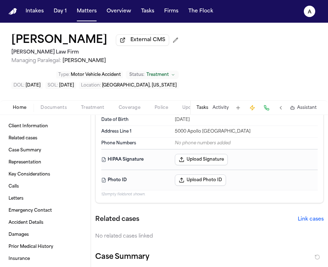
scroll to position [39, 0]
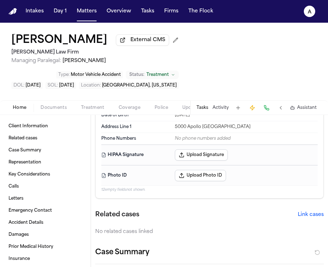
click at [203, 105] on button "Tasks" at bounding box center [202, 108] width 12 height 6
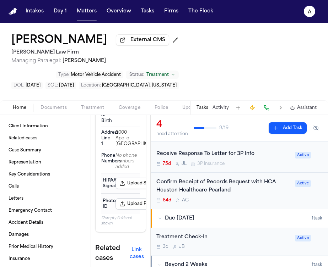
scroll to position [120, 0]
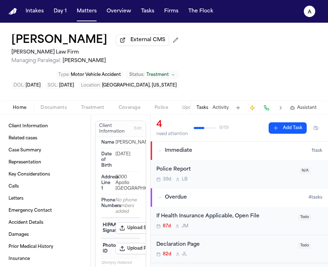
scroll to position [120, 0]
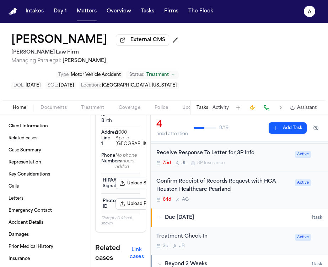
click at [271, 178] on div "Confirm Receipt of Records Request with HCA Houston Healthcare Pearland 64d A C" at bounding box center [223, 190] width 134 height 25
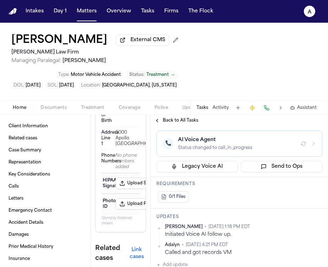
scroll to position [167, 0]
click at [182, 236] on div "Anna Contreras • Oct 1, 2025 1:18 PM EDT Initiated Voice AI follow up. Adalyn •…" at bounding box center [239, 246] width 166 height 45
click at [182, 261] on button "Add update" at bounding box center [171, 265] width 31 height 9
click at [184, 263] on textarea "Add your update" at bounding box center [244, 270] width 152 height 14
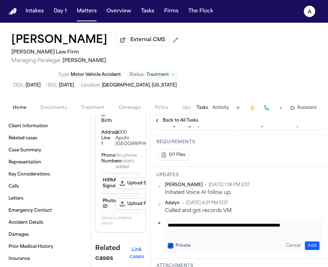
scroll to position [217, 0]
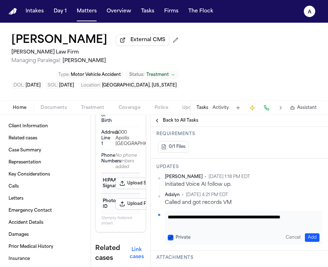
type textarea "**********"
click at [310, 234] on button "Add" at bounding box center [312, 238] width 15 height 9
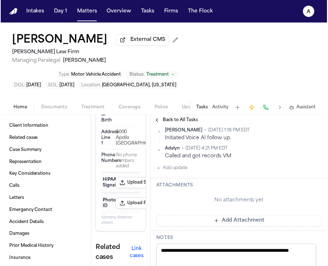
scroll to position [284, 0]
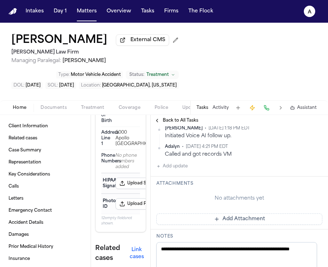
click at [205, 214] on button "Add Attachment" at bounding box center [239, 219] width 166 height 11
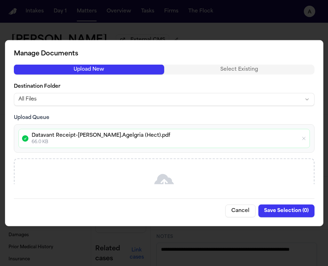
click at [294, 208] on button "Save Selection ( 0 )" at bounding box center [286, 210] width 56 height 13
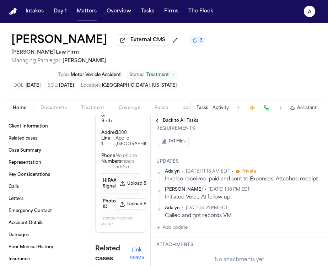
scroll to position [224, 0]
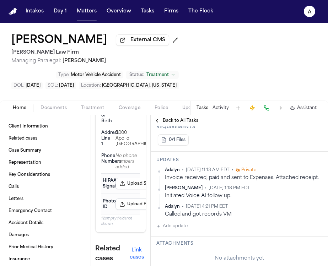
click at [59, 105] on span "Documents" at bounding box center [53, 108] width 26 height 6
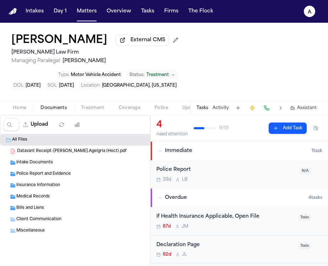
click at [73, 205] on div "Bills and Liens ( 6 )" at bounding box center [92, 208] width 152 height 6
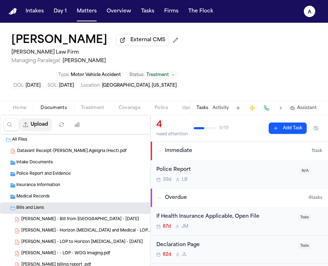
click at [35, 118] on button "Upload" at bounding box center [35, 124] width 33 height 13
select select "**********"
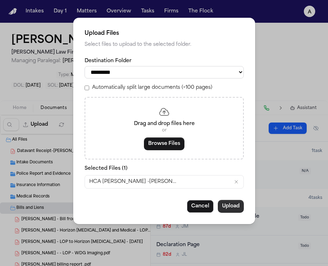
click at [232, 209] on button "Upload" at bounding box center [231, 206] width 26 height 13
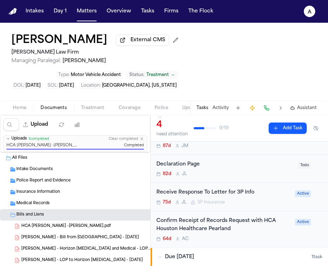
scroll to position [81, 0]
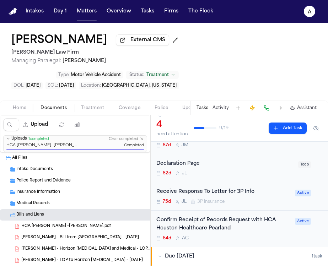
click at [264, 216] on div "Confirm Receipt of Records Request with HCA Houston Healthcare Pearland 64d A C" at bounding box center [223, 228] width 134 height 25
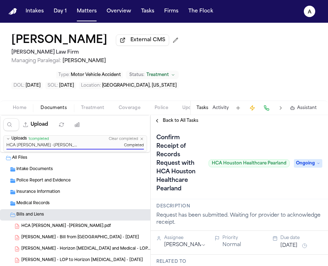
click at [302, 159] on span "Ongoing" at bounding box center [308, 163] width 28 height 9
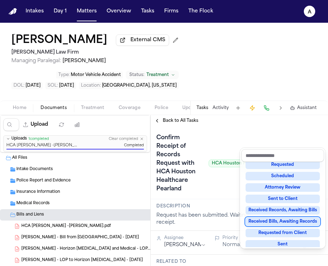
click at [284, 221] on div "Received Bills, Awaiting Records" at bounding box center [282, 221] width 74 height 9
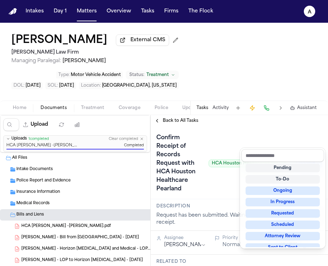
scroll to position [3, 0]
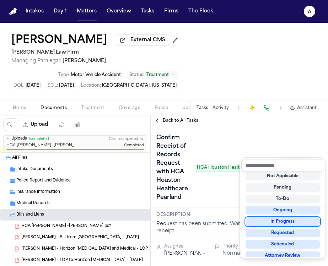
click at [283, 132] on div "Confirm Receipt of Records Request with HCA Houston Healthcare Pearland HCA Hou…" at bounding box center [239, 167] width 166 height 71
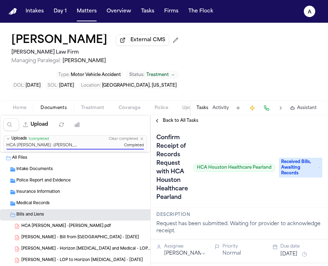
click at [268, 132] on div "Confirm Receipt of Records Request with HCA Houston Healthcare Pearland HCA Hou…" at bounding box center [215, 167] width 118 height 71
click at [296, 251] on button "Aug 8, 2025" at bounding box center [288, 254] width 17 height 7
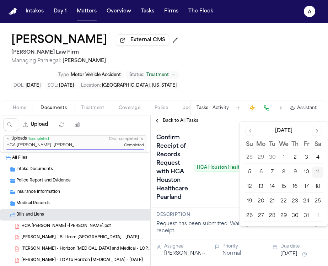
click at [259, 188] on button "13" at bounding box center [260, 186] width 11 height 11
click at [221, 132] on div "Confirm Receipt of Records Request with HCA Houston Healthcare Pearland HCA Hou…" at bounding box center [215, 167] width 118 height 71
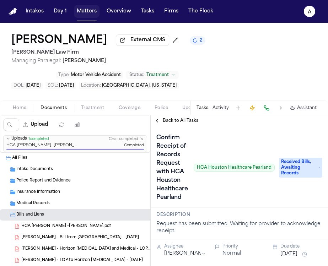
click at [84, 15] on button "Matters" at bounding box center [87, 11] width 26 height 13
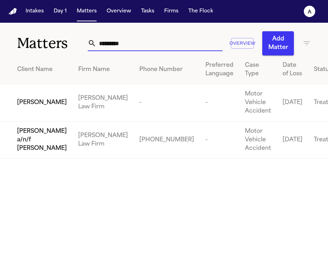
drag, startPoint x: 130, startPoint y: 43, endPoint x: 44, endPoint y: 40, distance: 86.3
click at [44, 40] on div "Matters ********* Overview Add Matter" at bounding box center [164, 39] width 328 height 33
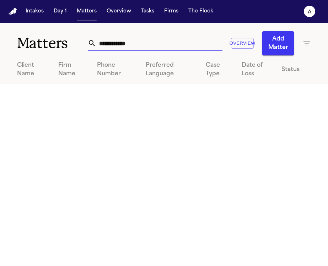
click at [101, 44] on input "**********" at bounding box center [159, 43] width 126 height 16
drag, startPoint x: 144, startPoint y: 46, endPoint x: 121, endPoint y: 46, distance: 23.1
click at [121, 46] on input "**********" at bounding box center [159, 43] width 126 height 16
drag, startPoint x: 157, startPoint y: 46, endPoint x: 140, endPoint y: 51, distance: 17.7
click at [140, 51] on div "**********" at bounding box center [199, 43] width 223 height 24
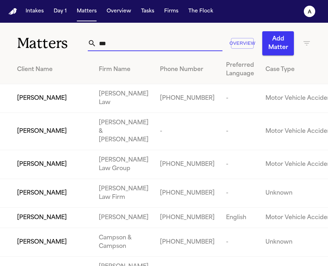
type input "*"
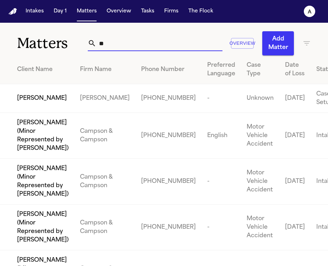
type input "*"
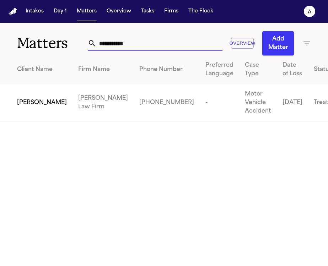
type input "**********"
click at [20, 104] on span "[PERSON_NAME]" at bounding box center [42, 102] width 50 height 9
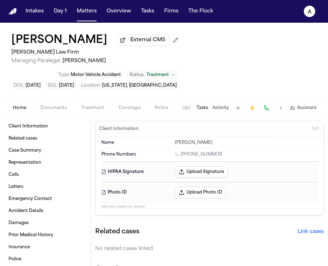
click at [205, 105] on button "Tasks" at bounding box center [202, 108] width 12 height 6
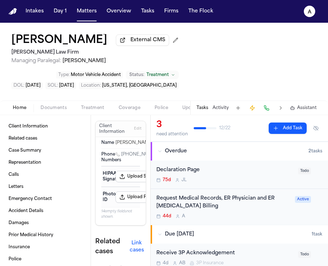
scroll to position [49, 0]
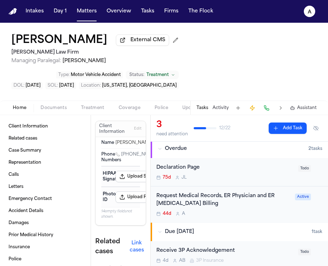
click at [254, 211] on div "44d A" at bounding box center [223, 214] width 134 height 6
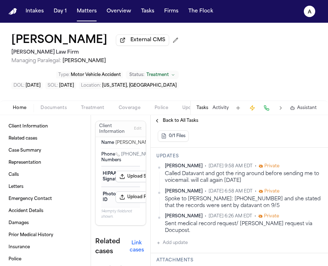
scroll to position [182, 0]
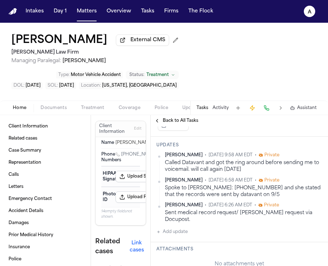
click at [181, 228] on button "Add update" at bounding box center [171, 232] width 31 height 9
click at [182, 230] on textarea "Add your update" at bounding box center [244, 237] width 152 height 14
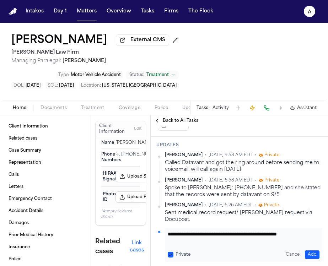
scroll to position [0, 0]
type textarea "**********"
click at [169, 252] on button "Private" at bounding box center [171, 255] width 6 height 6
click at [310, 250] on button "Add" at bounding box center [312, 254] width 15 height 9
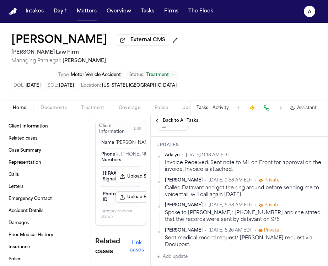
scroll to position [225, 0]
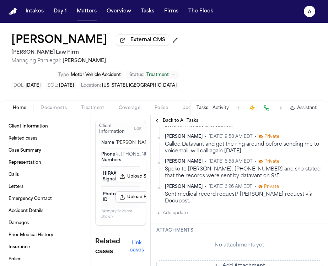
click at [203, 260] on button "Add Attachment" at bounding box center [239, 265] width 166 height 11
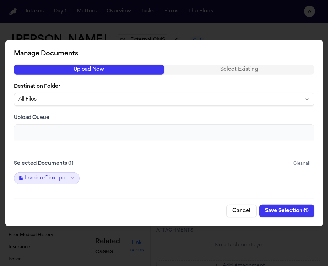
click at [285, 212] on button "Save Selection ( 1 )" at bounding box center [286, 210] width 55 height 13
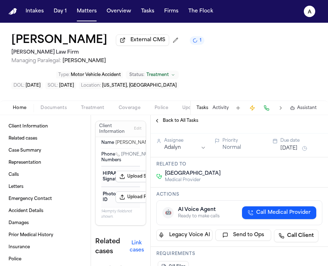
scroll to position [36, 0]
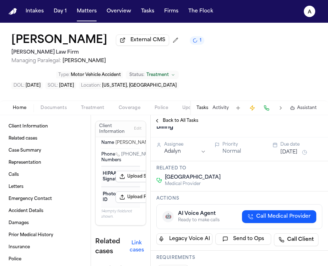
click at [294, 149] on button "Aug 28, 2025" at bounding box center [288, 152] width 17 height 7
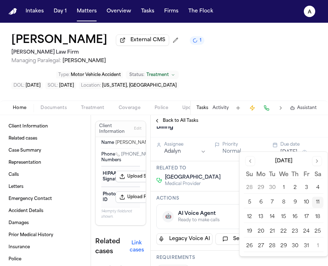
click at [316, 201] on button "11" at bounding box center [317, 202] width 11 height 11
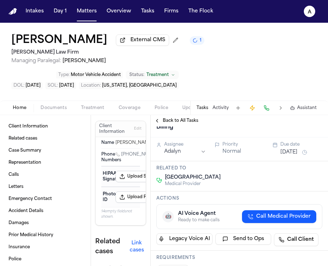
click at [228, 191] on div "Actions 🤖 AI Voice Agent Ready to make calls Call Medical Provider Legacy Voice…" at bounding box center [239, 220] width 177 height 59
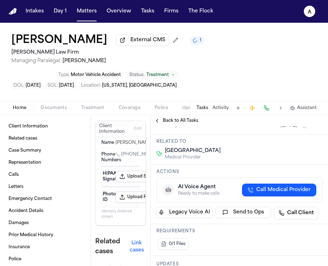
scroll to position [0, 0]
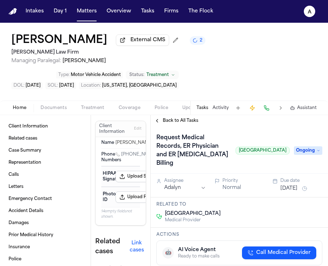
click at [302, 146] on span "Ongoing" at bounding box center [308, 150] width 28 height 9
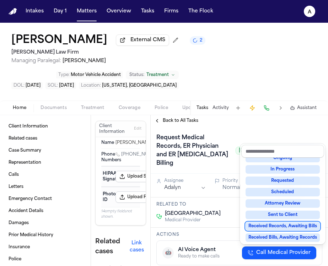
scroll to position [46, 0]
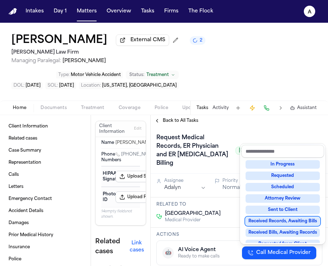
click at [297, 223] on div "Received Records, Awaiting Bills" at bounding box center [282, 221] width 74 height 9
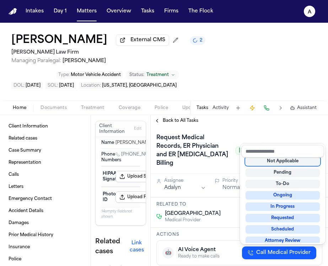
scroll to position [3, 0]
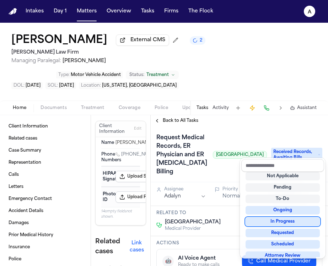
click at [262, 132] on div "Request Medical Records, ER Physician and ER Radiology Billing Jamaica Hospital…" at bounding box center [239, 154] width 166 height 45
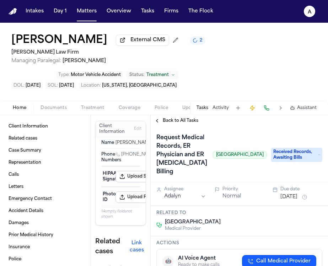
click at [60, 105] on span "Documents" at bounding box center [53, 108] width 26 height 6
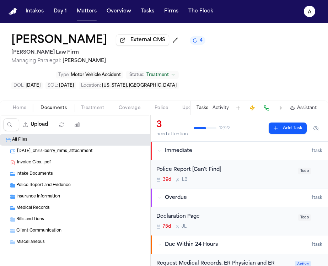
click at [55, 202] on div "Medical Records ( 1 )" at bounding box center [85, 207] width 170 height 11
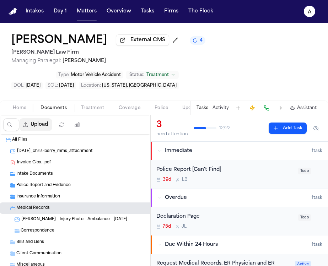
click at [42, 118] on button "Upload" at bounding box center [35, 124] width 33 height 13
select select "**********"
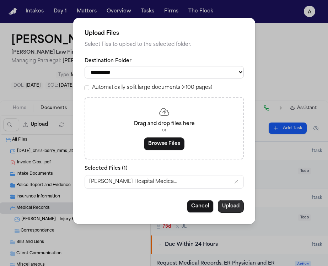
click at [234, 209] on button "Upload" at bounding box center [231, 206] width 26 height 13
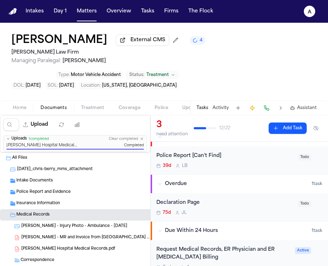
scroll to position [24, 0]
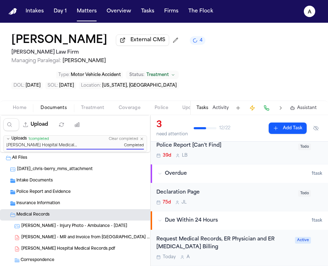
click at [253, 235] on div "Request Medical Records, ER Physician and ER Radiology Billing" at bounding box center [223, 243] width 134 height 16
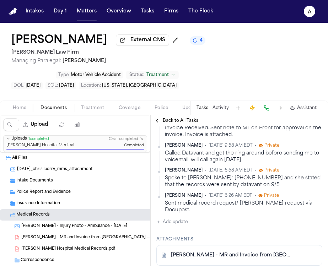
scroll to position [229, 0]
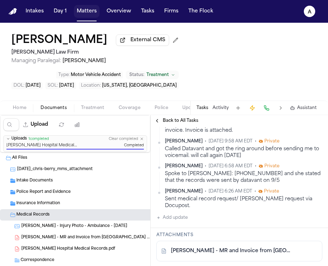
click at [93, 11] on button "Matters" at bounding box center [87, 11] width 26 height 13
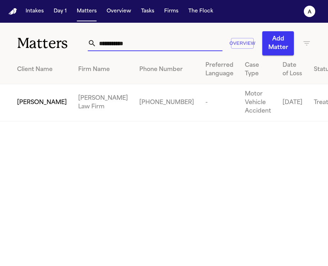
drag, startPoint x: 139, startPoint y: 47, endPoint x: 81, endPoint y: 45, distance: 58.6
click at [81, 46] on div "**********" at bounding box center [164, 39] width 328 height 33
type input "*********"
click at [50, 103] on td "[PERSON_NAME]" at bounding box center [36, 102] width 72 height 37
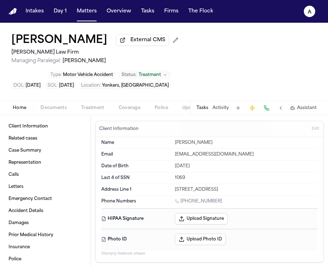
click at [198, 105] on button "Tasks" at bounding box center [202, 108] width 12 height 6
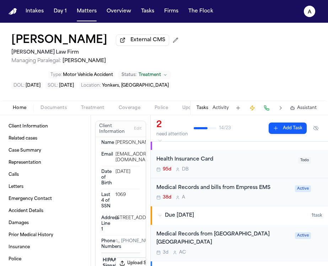
scroll to position [58, 0]
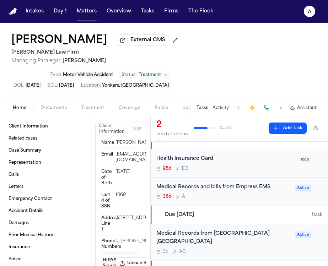
click at [249, 230] on div "Medical Records from St. John's Riverside Hospital Yonkers 3d A C" at bounding box center [223, 242] width 134 height 25
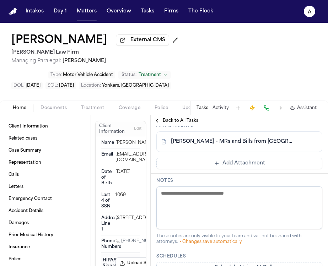
scroll to position [397, 0]
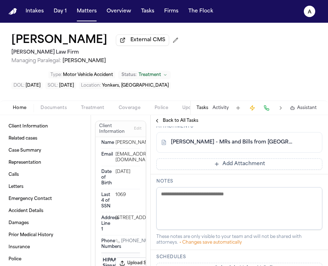
click at [272, 141] on link "C. Ilarraza - MRs and Bills from St. John's Riverside Hospital - 6.26.25" at bounding box center [232, 142] width 122 height 7
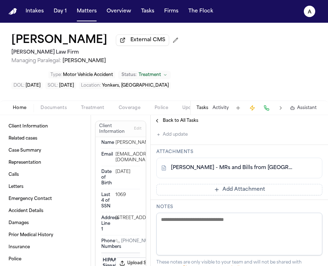
scroll to position [372, 0]
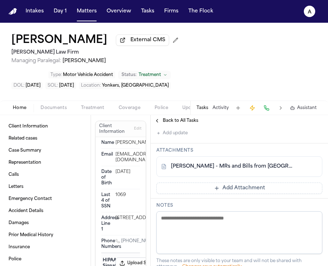
click at [181, 131] on button "Add update" at bounding box center [171, 133] width 31 height 9
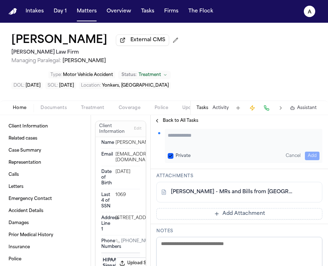
click at [189, 133] on textarea "Add your update" at bounding box center [244, 139] width 152 height 14
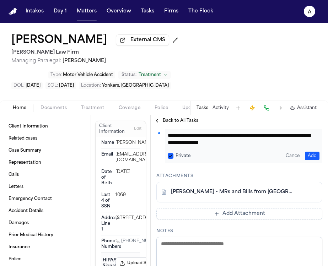
type textarea "**********"
click at [168, 154] on button "Private" at bounding box center [171, 156] width 6 height 6
click at [308, 152] on button "Add" at bounding box center [312, 156] width 15 height 9
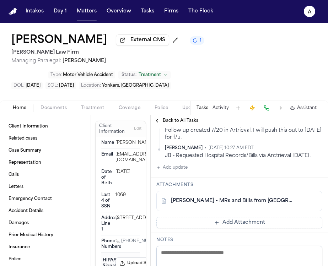
scroll to position [414, 0]
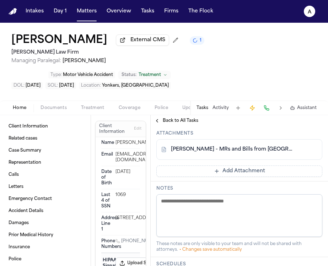
click at [246, 177] on button "Add Attachment" at bounding box center [239, 170] width 166 height 11
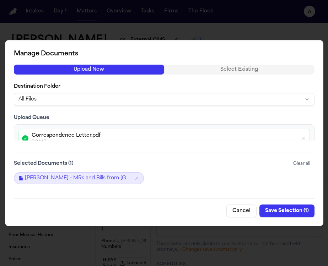
click at [297, 211] on button "Save Selection ( 1 )" at bounding box center [286, 210] width 55 height 13
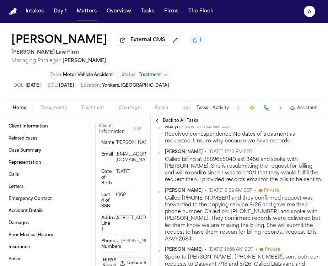
scroll to position [166, 0]
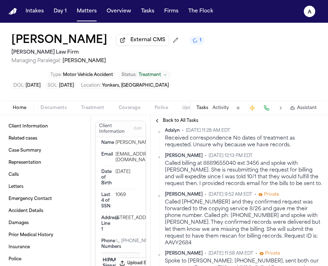
click at [270, 79] on div "Chelsea Ilarraza External CMS 1 Martello Law Firm Managing Paralegal: Michelle …" at bounding box center [164, 62] width 328 height 78
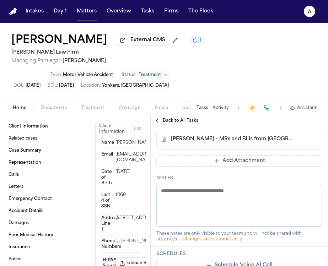
scroll to position [421, 0]
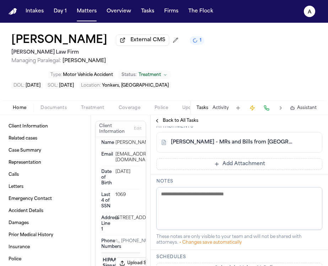
click at [243, 170] on button "Add Attachment" at bounding box center [239, 163] width 166 height 11
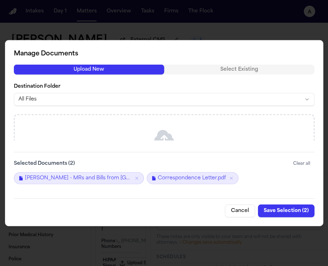
click at [299, 211] on button "Save Selection ( 2 )" at bounding box center [286, 210] width 56 height 13
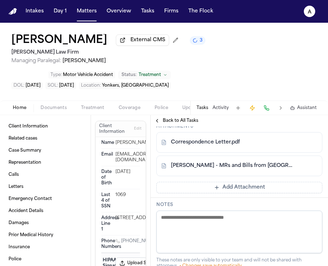
click at [252, 176] on div "C. Ilarraza - MRs and Bills from St. John's Riverside Hospital - 6.26.25" at bounding box center [239, 165] width 166 height 21
click at [227, 169] on link "C. Ilarraza - MRs and Bills from St. John's Riverside Hospital - 6.26.25" at bounding box center [232, 165] width 122 height 7
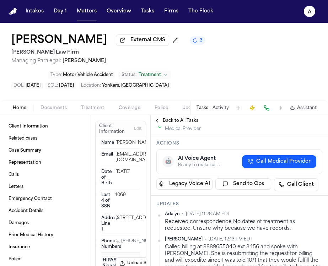
scroll to position [0, 0]
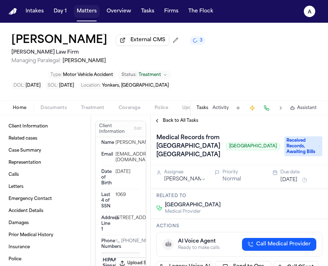
click at [90, 14] on button "Matters" at bounding box center [87, 11] width 26 height 13
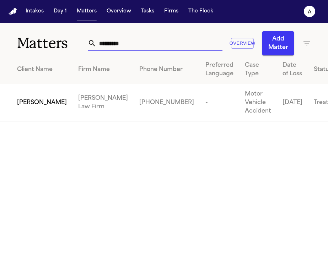
drag, startPoint x: 129, startPoint y: 42, endPoint x: 39, endPoint y: 43, distance: 90.2
click at [39, 43] on div "Matters ********* Overview Add Matter" at bounding box center [164, 39] width 328 height 33
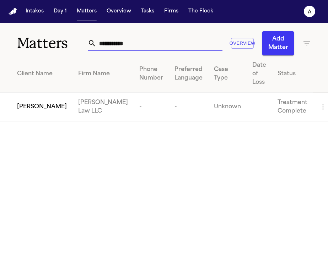
type input "**********"
click at [49, 103] on span "[PERSON_NAME]" at bounding box center [42, 107] width 50 height 9
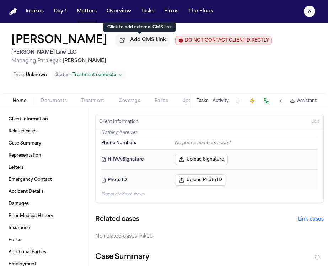
click at [205, 103] on button "Tasks" at bounding box center [202, 101] width 12 height 6
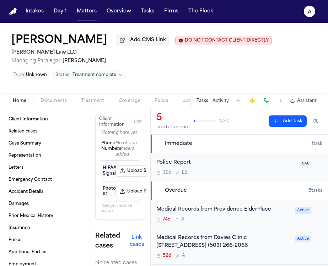
click at [261, 217] on div "Medical Records from Providence ElderPlace 74d A" at bounding box center [223, 214] width 134 height 17
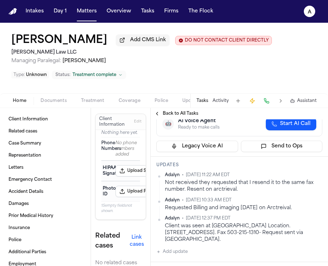
scroll to position [79, 0]
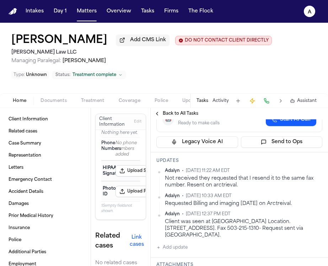
click at [184, 248] on button "Add update" at bounding box center [171, 247] width 31 height 9
click at [187, 250] on textarea "Add your update" at bounding box center [244, 253] width 152 height 14
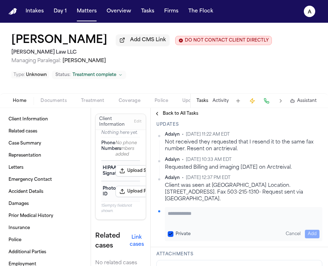
scroll to position [115, 0]
click at [191, 215] on textarea "Add your update" at bounding box center [244, 216] width 152 height 14
click at [209, 216] on textarea "**********" at bounding box center [241, 216] width 146 height 14
click at [168, 233] on button "Private" at bounding box center [171, 234] width 6 height 6
click at [289, 211] on textarea "**********" at bounding box center [241, 216] width 146 height 14
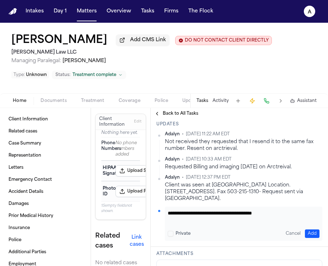
click at [291, 213] on textarea "**********" at bounding box center [241, 216] width 146 height 14
type textarea "**********"
click at [308, 234] on button "Add" at bounding box center [312, 233] width 15 height 9
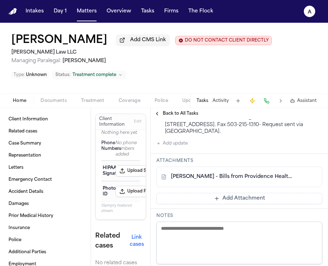
scroll to position [228, 0]
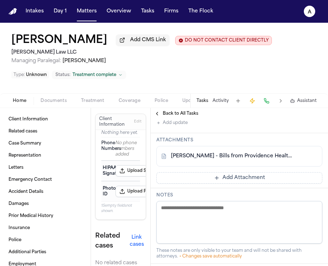
click at [270, 179] on button "Add Attachment" at bounding box center [239, 177] width 166 height 11
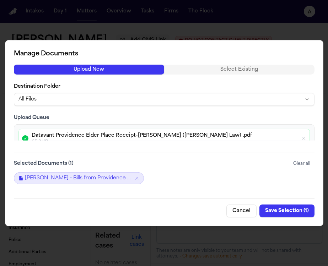
click at [291, 212] on button "Save Selection ( 1 )" at bounding box center [286, 210] width 55 height 13
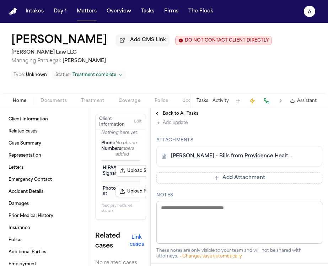
click at [293, 179] on button "Add Attachment" at bounding box center [239, 177] width 166 height 11
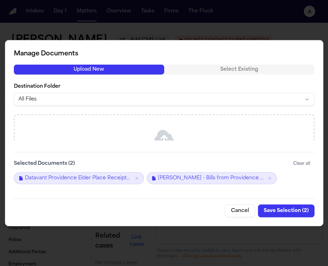
click at [294, 206] on button "Save Selection ( 2 )" at bounding box center [286, 210] width 56 height 13
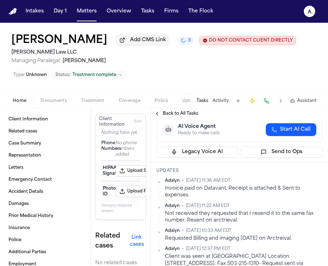
scroll to position [0, 0]
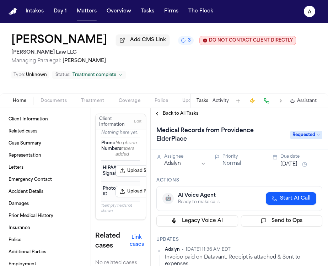
click at [288, 168] on button "Jul 29, 2025" at bounding box center [288, 164] width 17 height 7
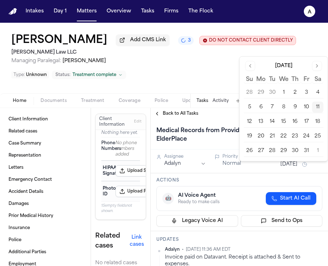
click at [264, 120] on button "13" at bounding box center [260, 121] width 11 height 11
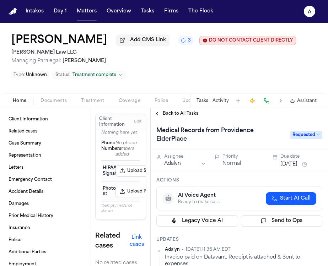
click at [228, 124] on div "Medical Records from Providence ElderPlace Requested" at bounding box center [239, 134] width 177 height 30
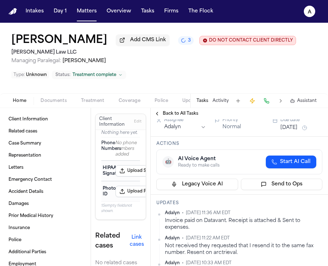
scroll to position [44, 0]
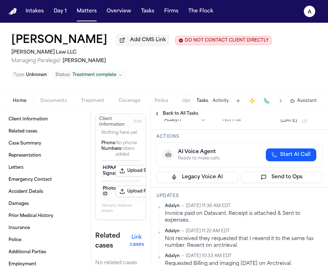
click at [185, 115] on span "Back to All Tasks" at bounding box center [180, 114] width 35 height 6
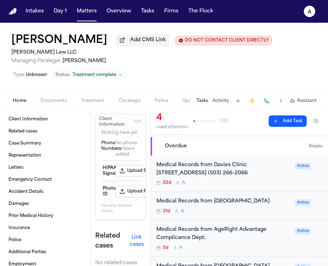
scroll to position [48, 0]
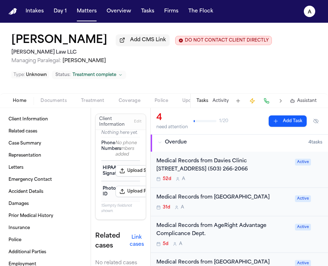
click at [267, 175] on div "Medical Records from Davies Clinic 345 Grant St., Canby, OR 97013 (503) 266-206…" at bounding box center [223, 169] width 134 height 25
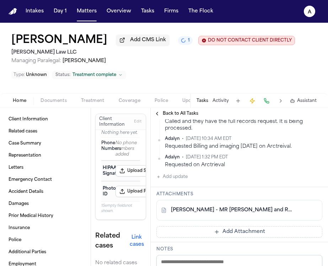
scroll to position [233, 0]
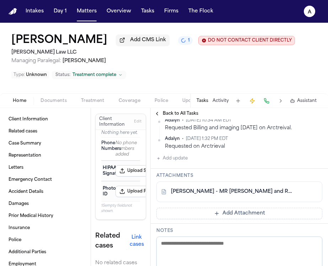
click at [182, 163] on button "Add update" at bounding box center [171, 158] width 31 height 9
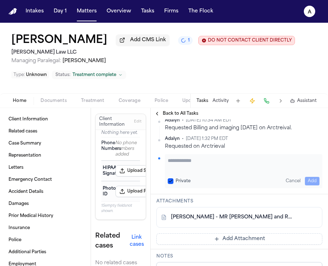
click at [180, 171] on textarea "Add your update" at bounding box center [244, 164] width 152 height 14
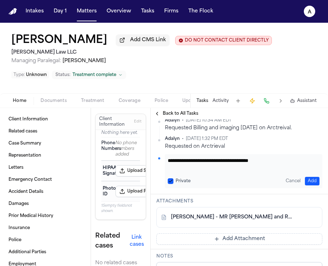
click at [172, 184] on button "Private" at bounding box center [171, 181] width 6 height 6
click at [283, 171] on textarea "**********" at bounding box center [241, 164] width 146 height 14
type textarea "**********"
click at [312, 188] on div "**********" at bounding box center [243, 171] width 157 height 34
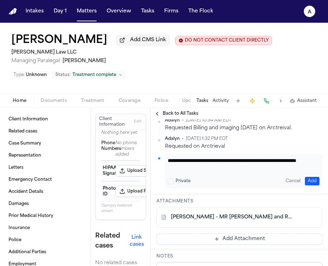
click at [310, 185] on button "Add" at bounding box center [312, 181] width 15 height 9
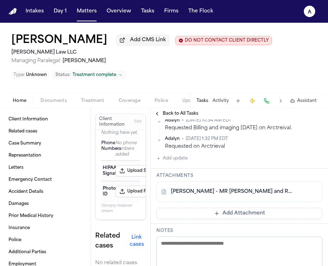
scroll to position [258, 0]
